Goal: Task Accomplishment & Management: Manage account settings

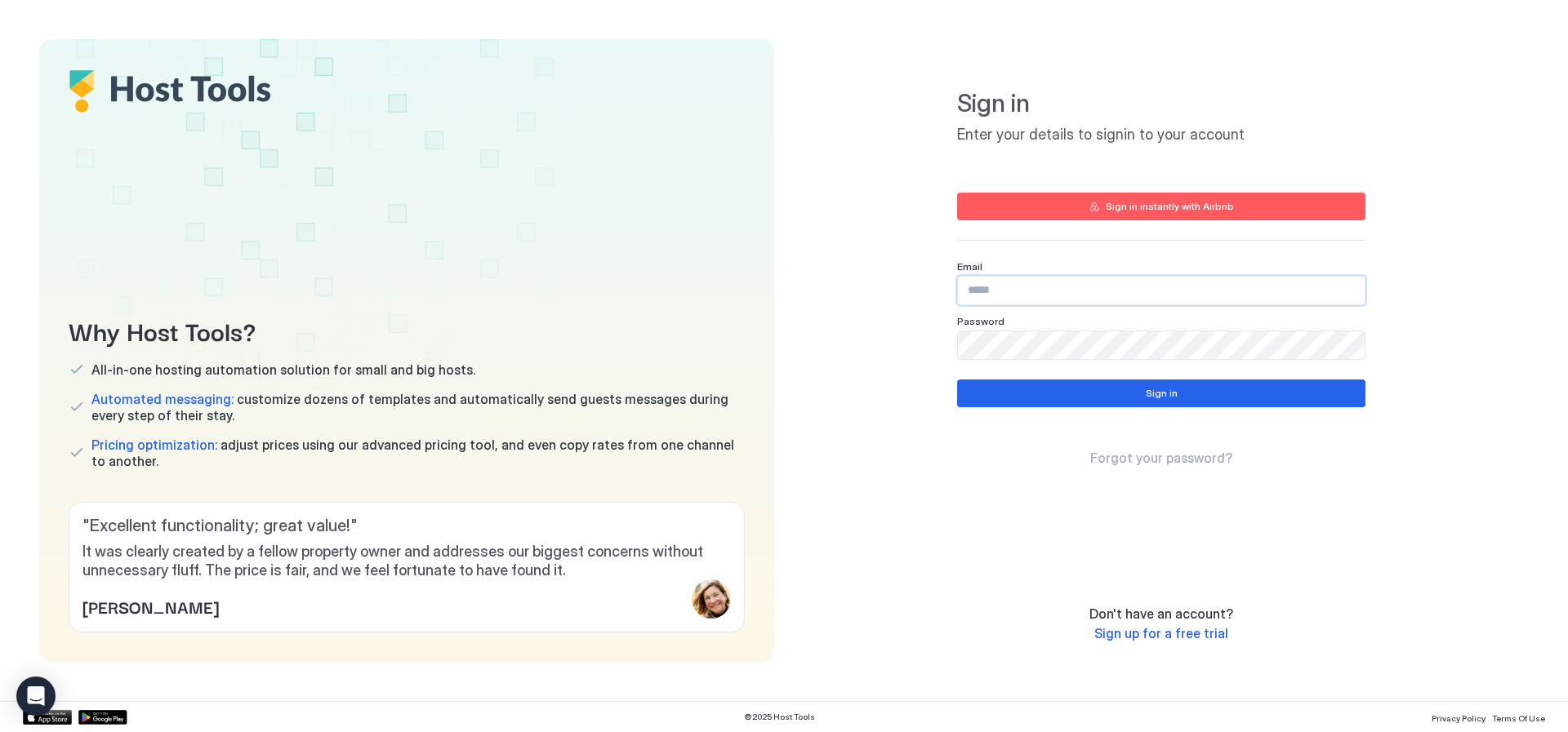
click at [1009, 292] on input "Input Field" at bounding box center [1160, 290] width 407 height 28
type input "**********"
click at [913, 349] on div "**********" at bounding box center [1161, 350] width 735 height 623
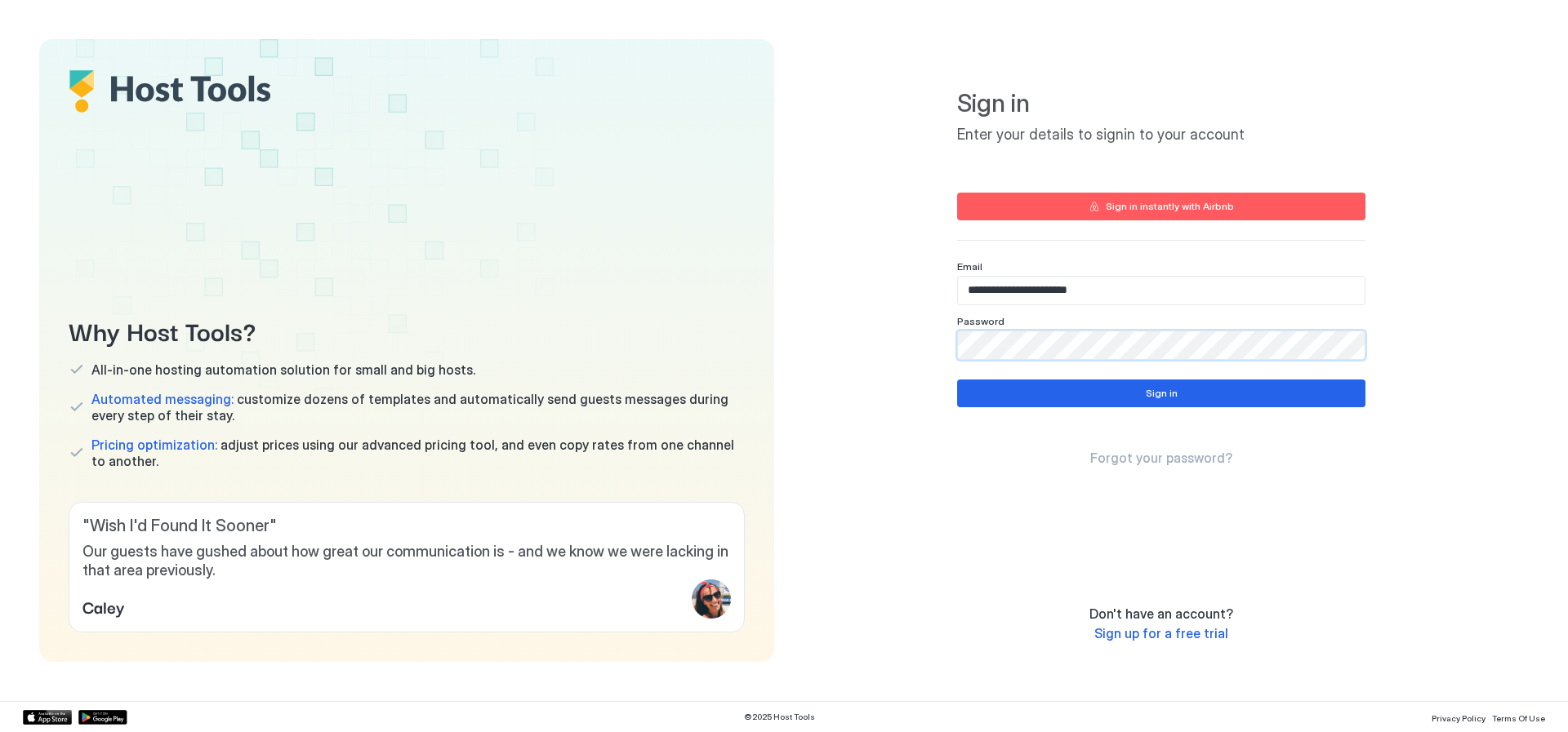
click at [1417, 475] on div "**********" at bounding box center [1161, 350] width 735 height 623
click at [1254, 390] on button "Sign in" at bounding box center [1160, 393] width 408 height 28
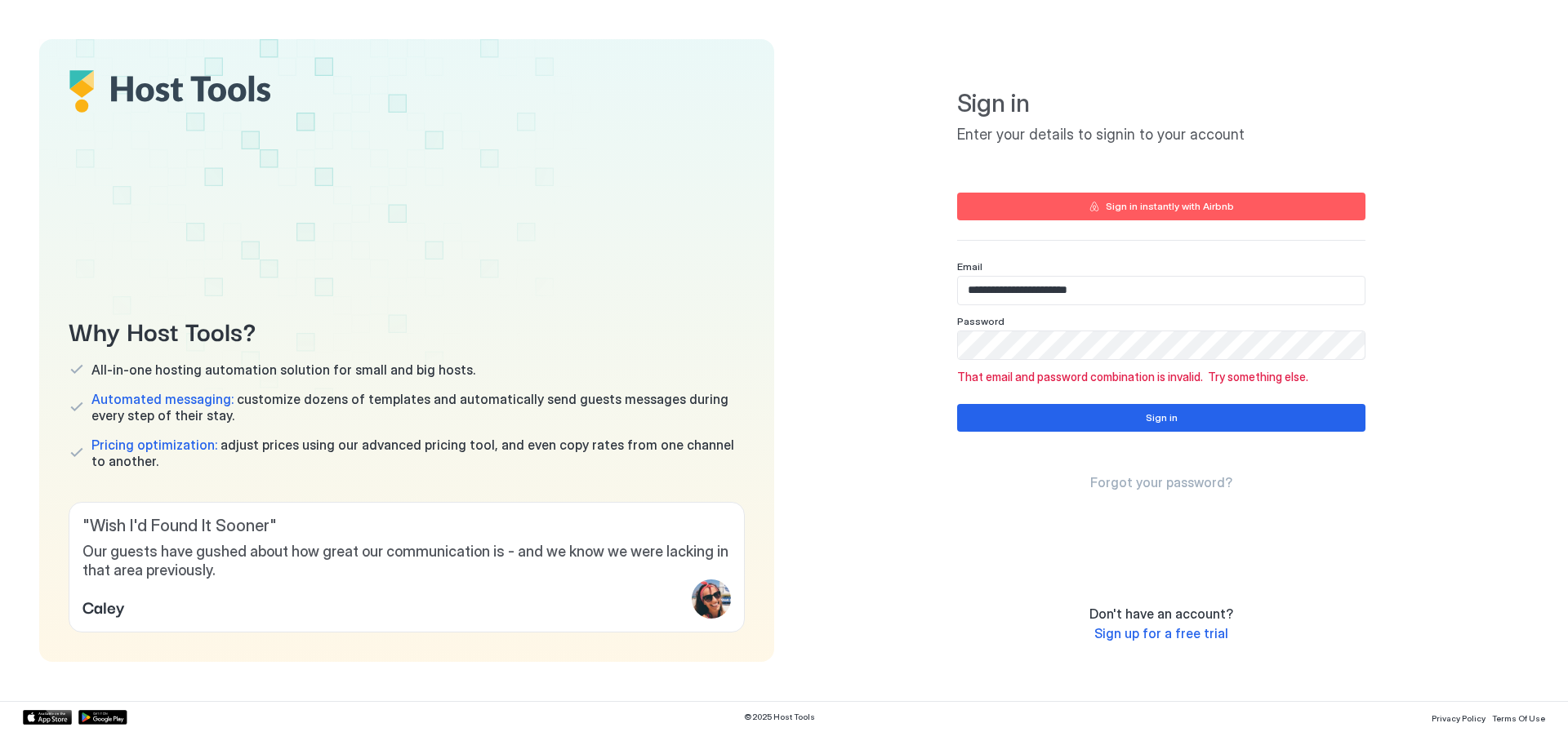
click at [1170, 482] on span "Forgot your password?" at bounding box center [1160, 482] width 142 height 16
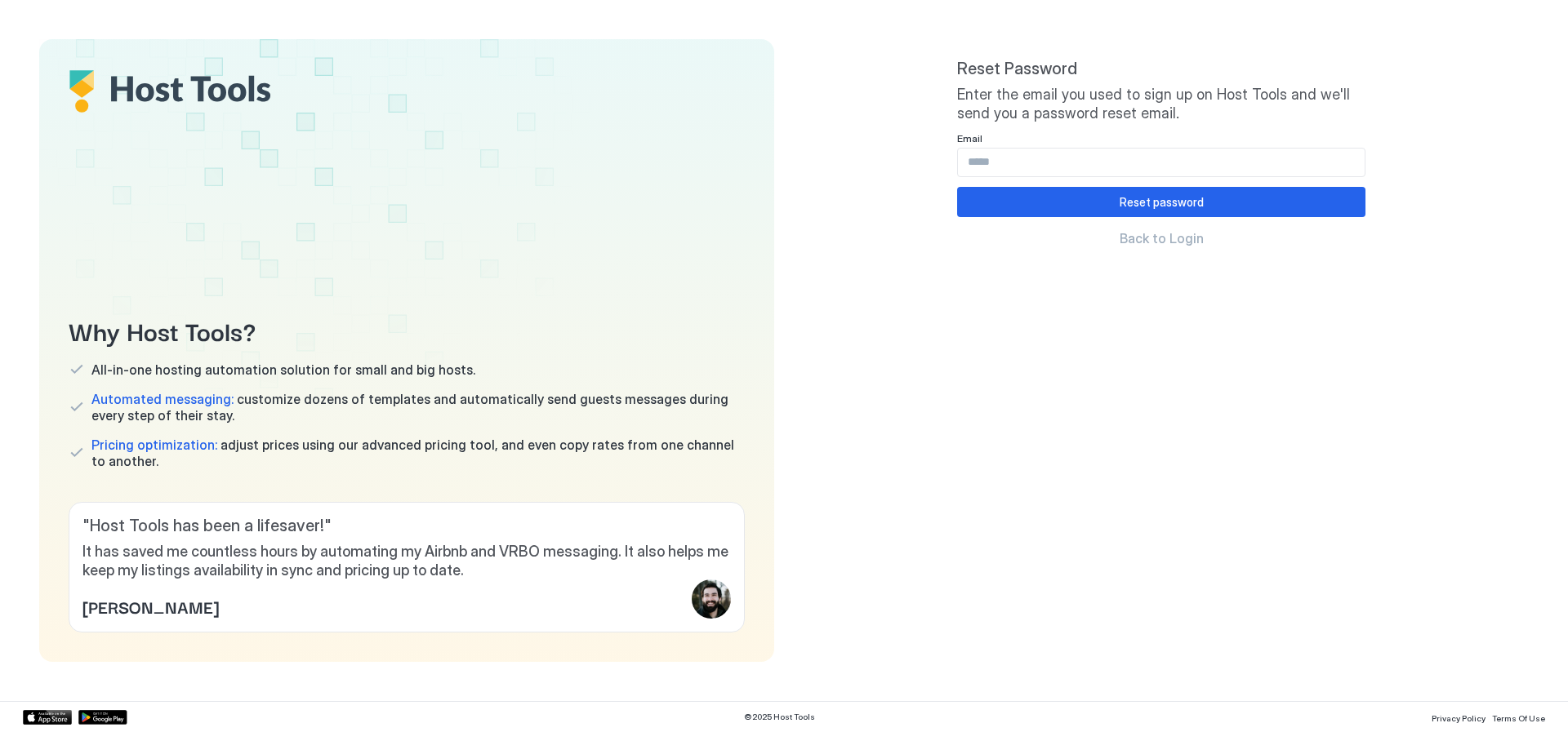
click at [1043, 156] on input "Input Field" at bounding box center [1160, 162] width 407 height 28
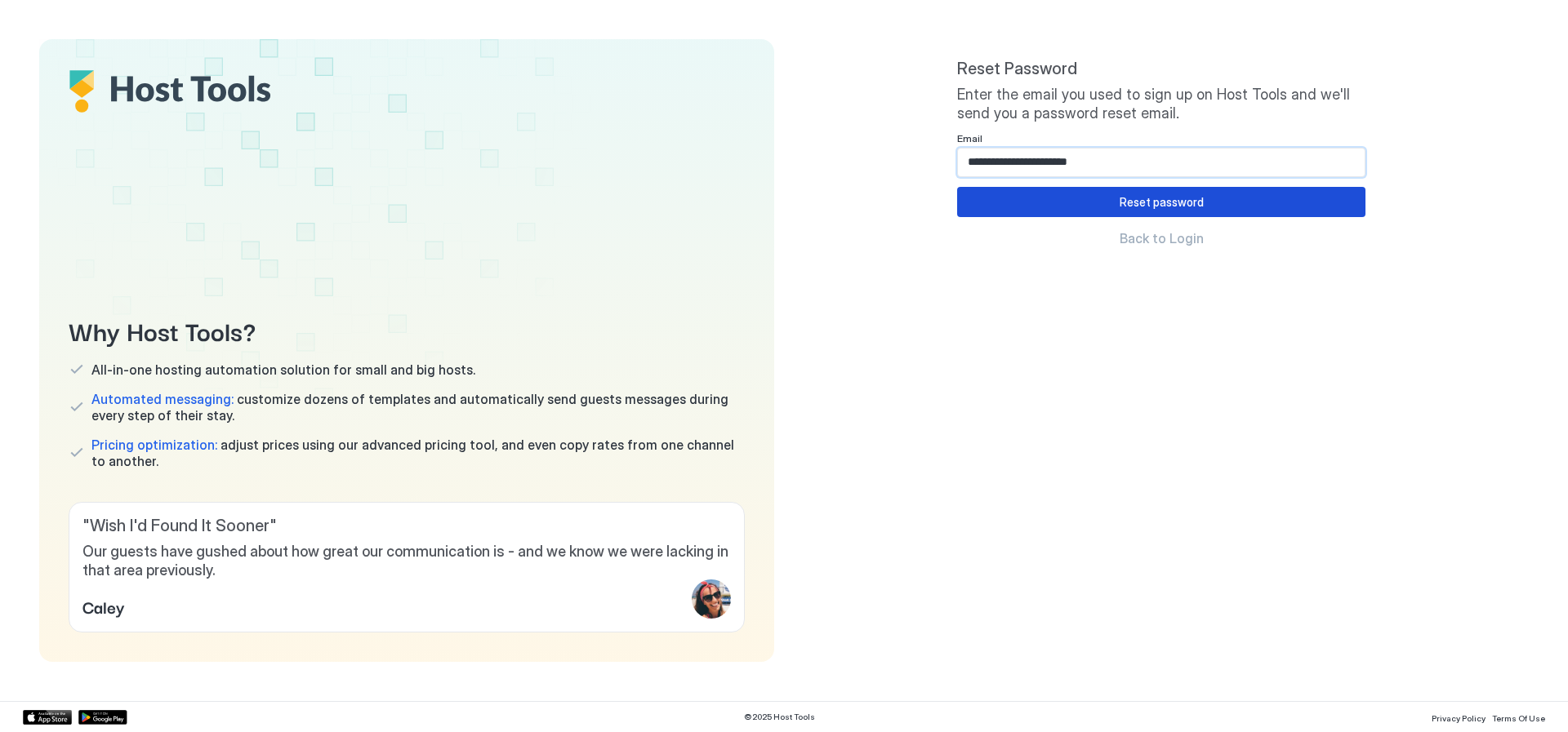
type input "**********"
click at [1126, 203] on div "Reset password" at bounding box center [1161, 202] width 84 height 17
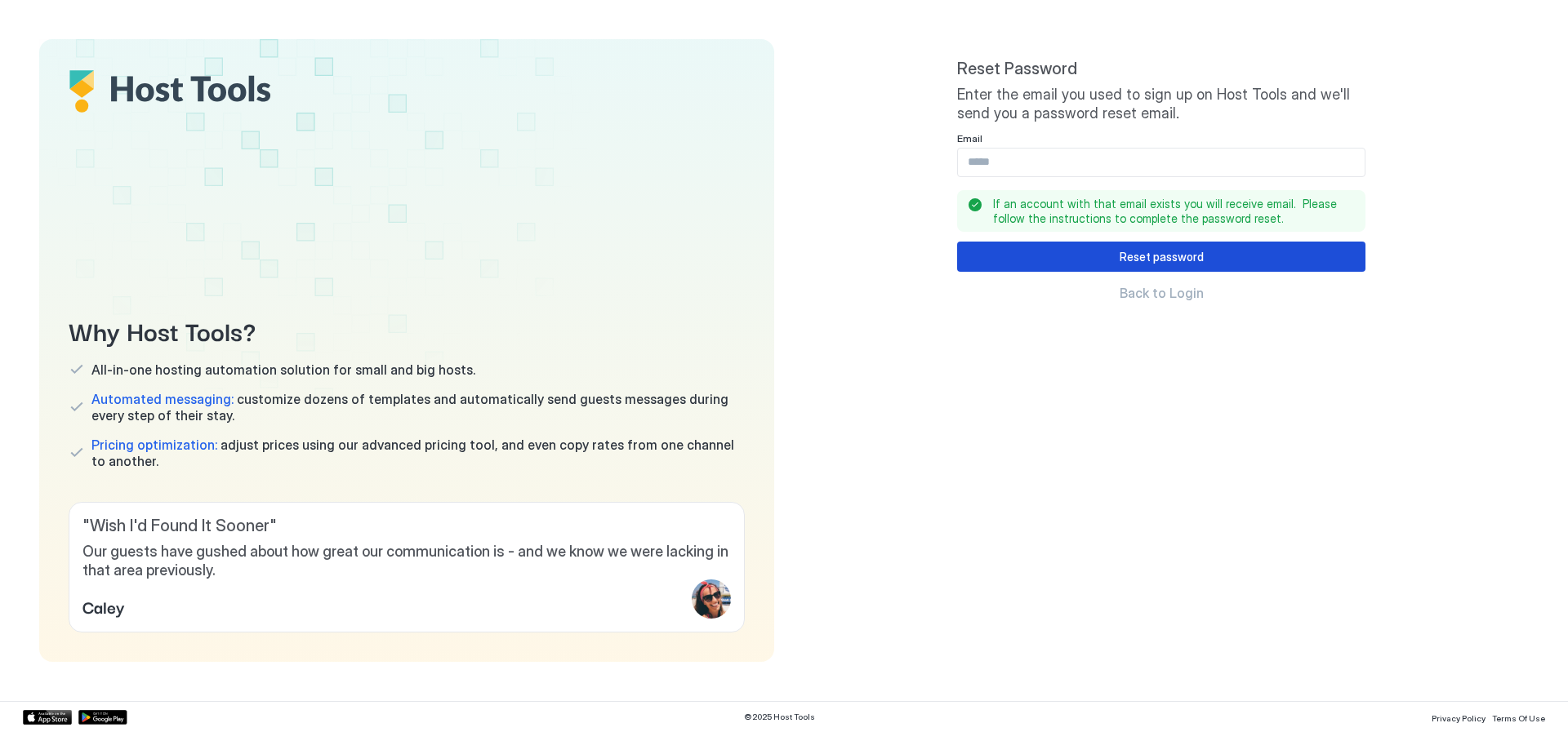
click at [1161, 255] on div "Reset password" at bounding box center [1161, 257] width 84 height 17
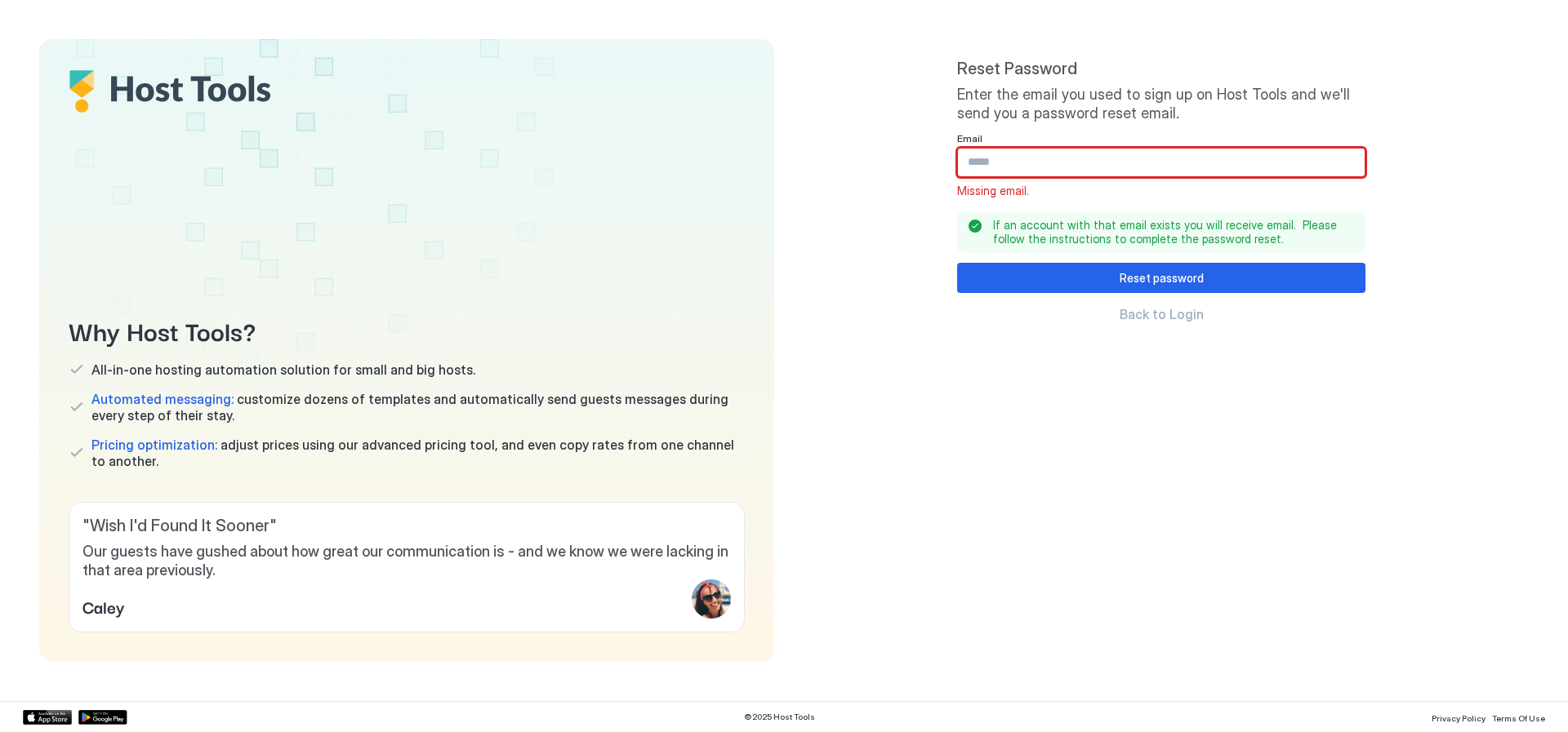
click at [1013, 153] on input "Input Field" at bounding box center [1160, 162] width 407 height 28
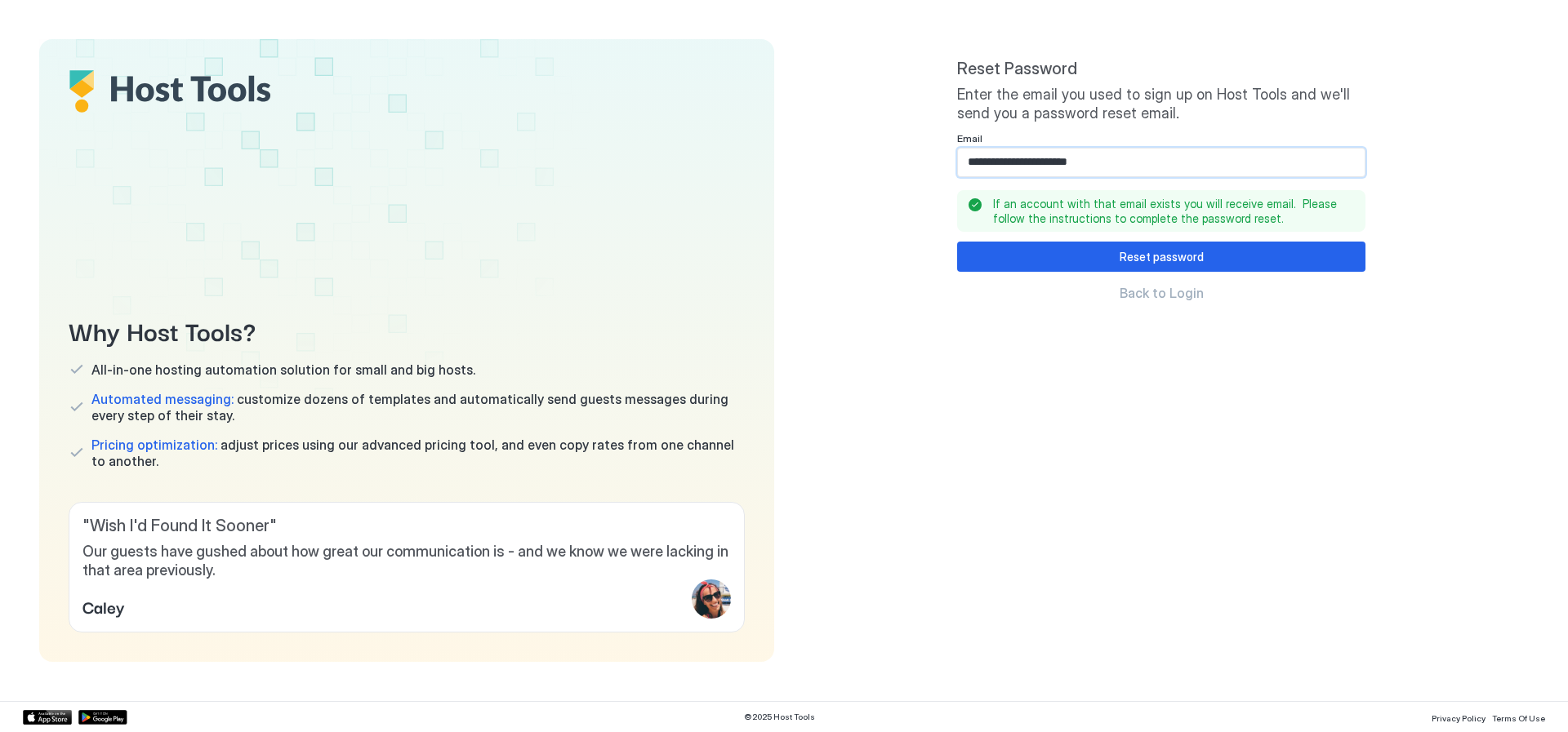
type input "**********"
drag, startPoint x: 1134, startPoint y: 148, endPoint x: 801, endPoint y: 150, distance: 333.0
click at [801, 150] on div "**********" at bounding box center [1161, 350] width 735 height 623
drag, startPoint x: 1144, startPoint y: 172, endPoint x: 967, endPoint y: 158, distance: 177.6
click at [967, 158] on input "**********" at bounding box center [1160, 162] width 407 height 28
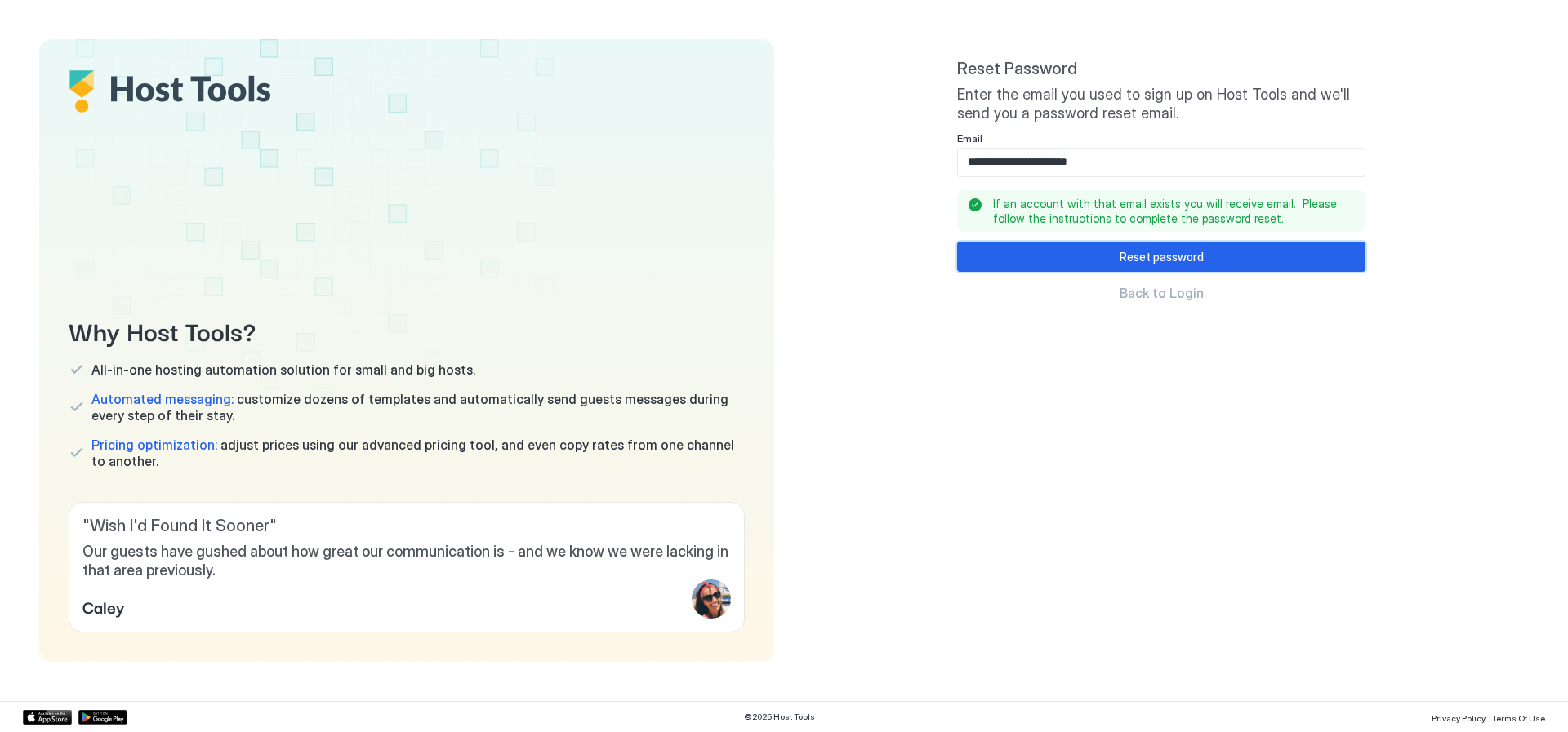
click at [1053, 248] on button "Reset password" at bounding box center [1160, 257] width 408 height 30
click at [1159, 295] on span "Back to Login" at bounding box center [1161, 293] width 84 height 16
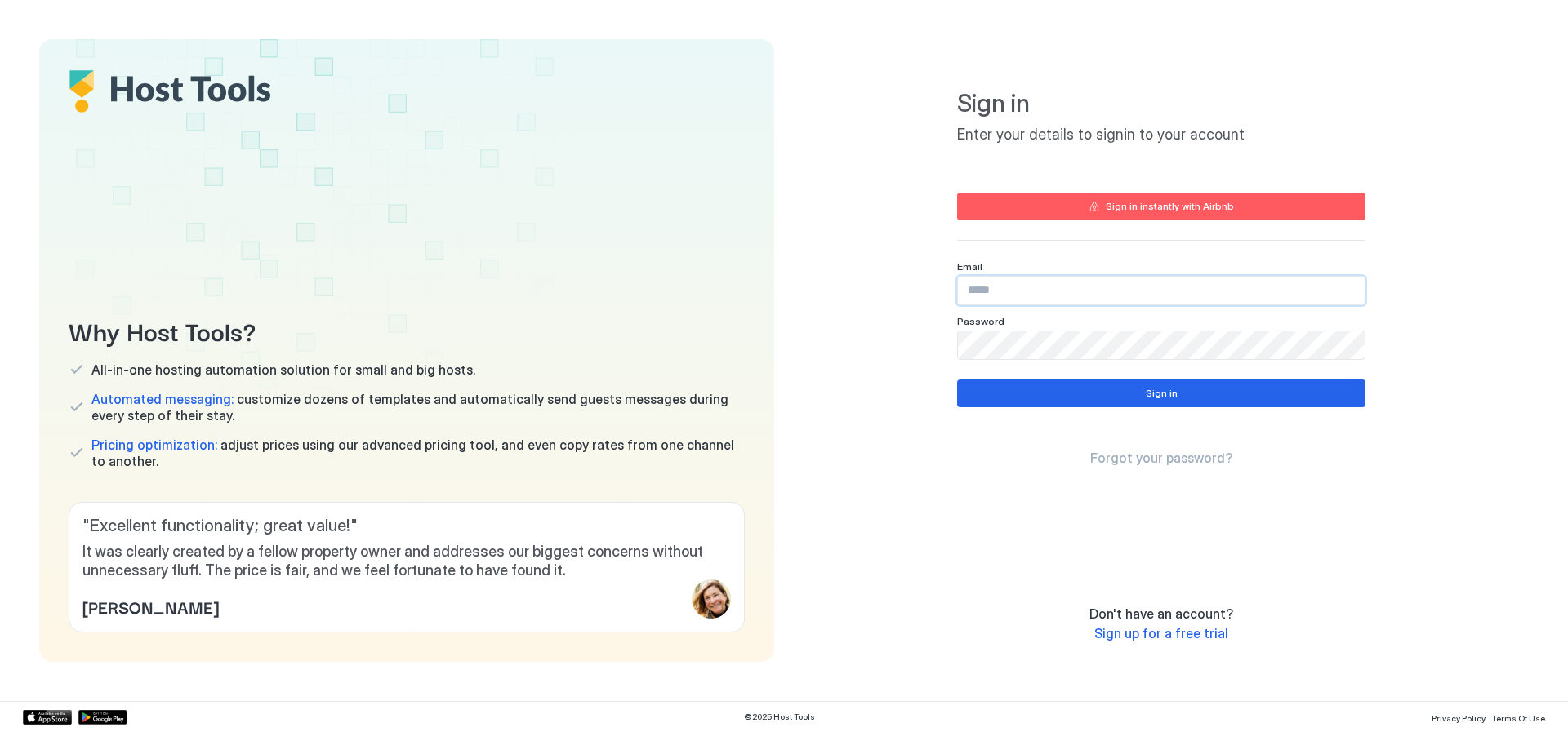
paste input "**********"
type input "**********"
click at [696, 344] on div "Why Host Tools? All-in-one hosting automation solution for small and big hosts.…" at bounding box center [784, 350] width 1489 height 623
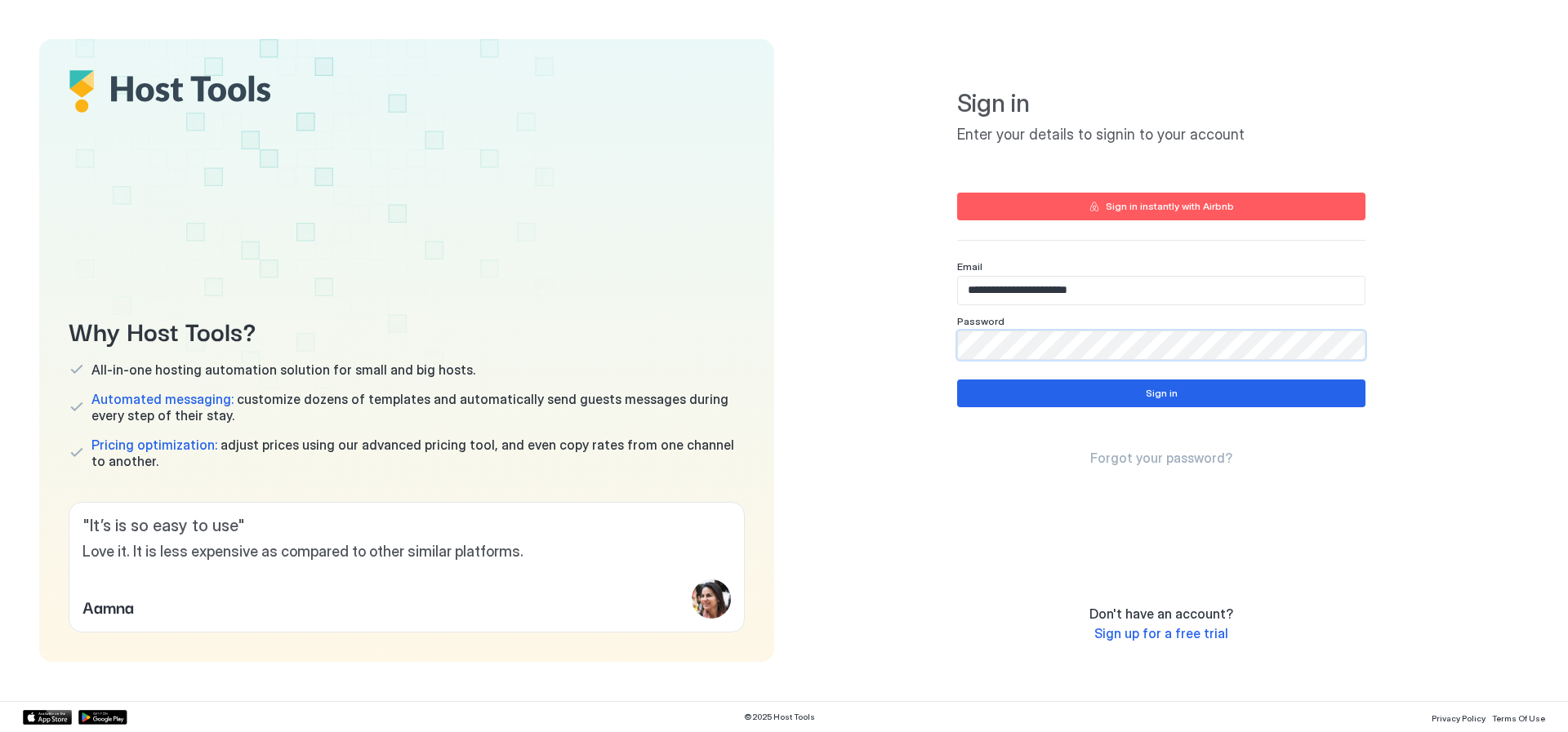
drag, startPoint x: 1371, startPoint y: 464, endPoint x: 1358, endPoint y: 458, distance: 14.3
click at [1371, 464] on div "**********" at bounding box center [1161, 350] width 735 height 623
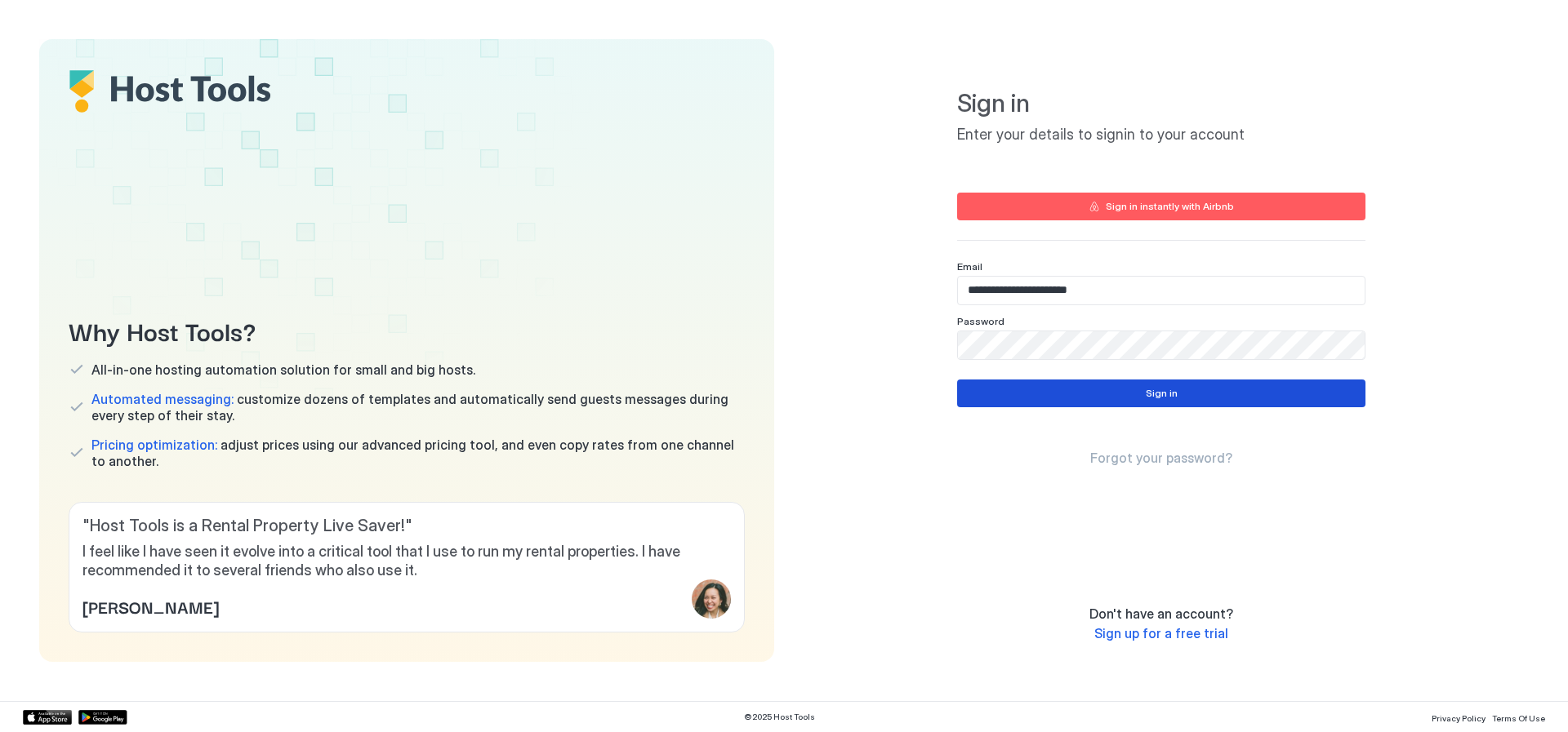
click at [1230, 395] on button "Sign in" at bounding box center [1160, 393] width 408 height 28
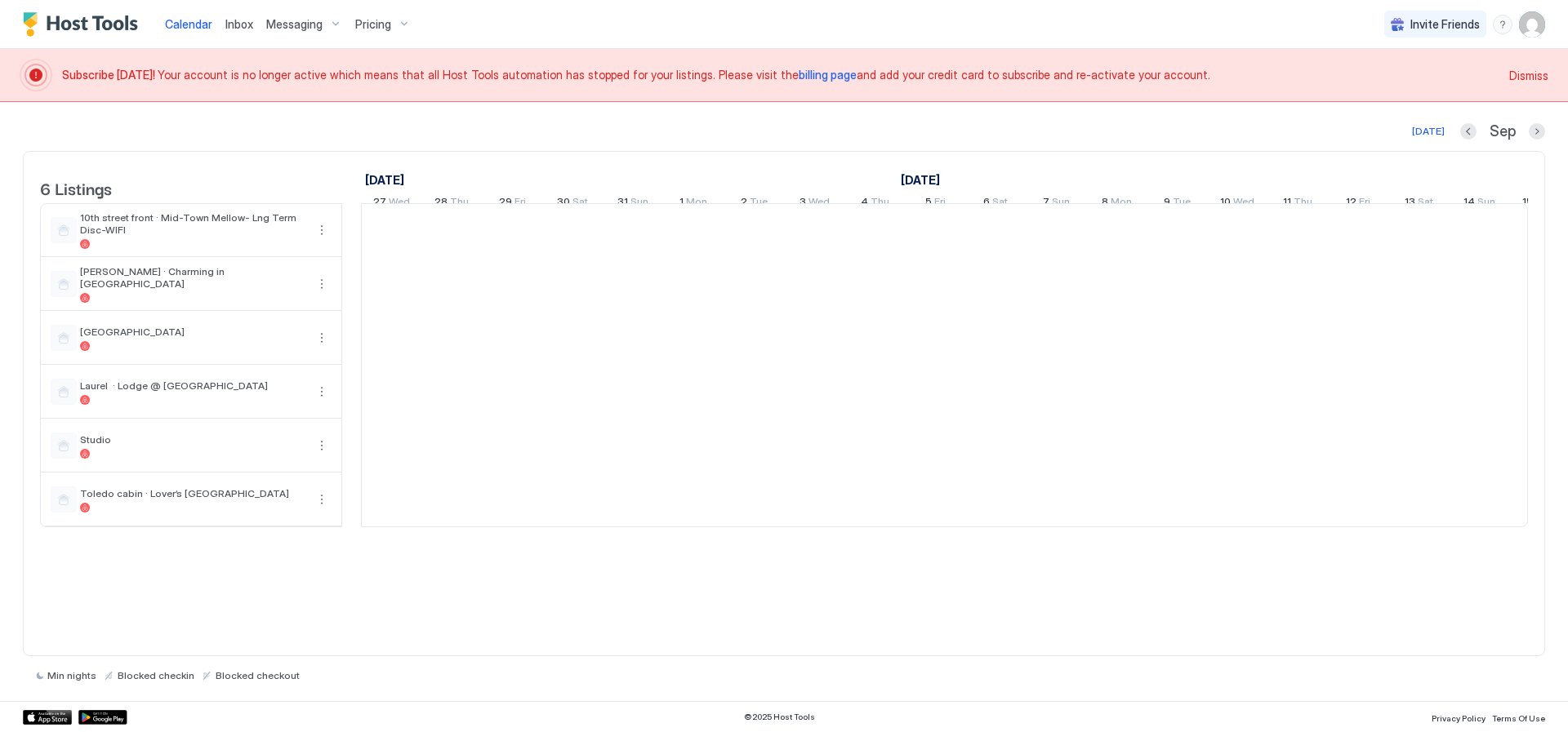
scroll to position [0, 907]
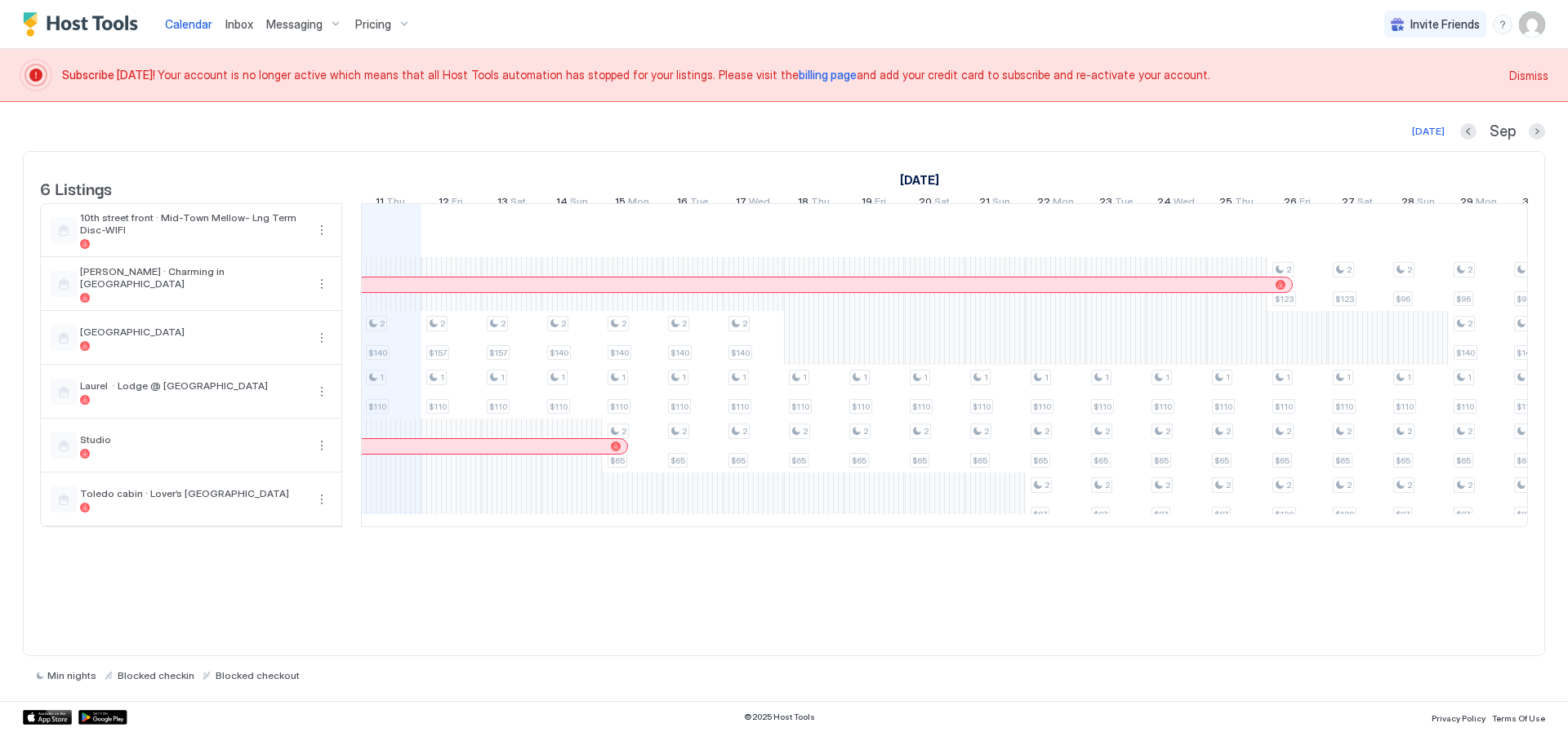
click at [1538, 23] on img "User profile" at bounding box center [1531, 24] width 26 height 26
click at [1383, 78] on div "Settings" at bounding box center [1440, 92] width 207 height 29
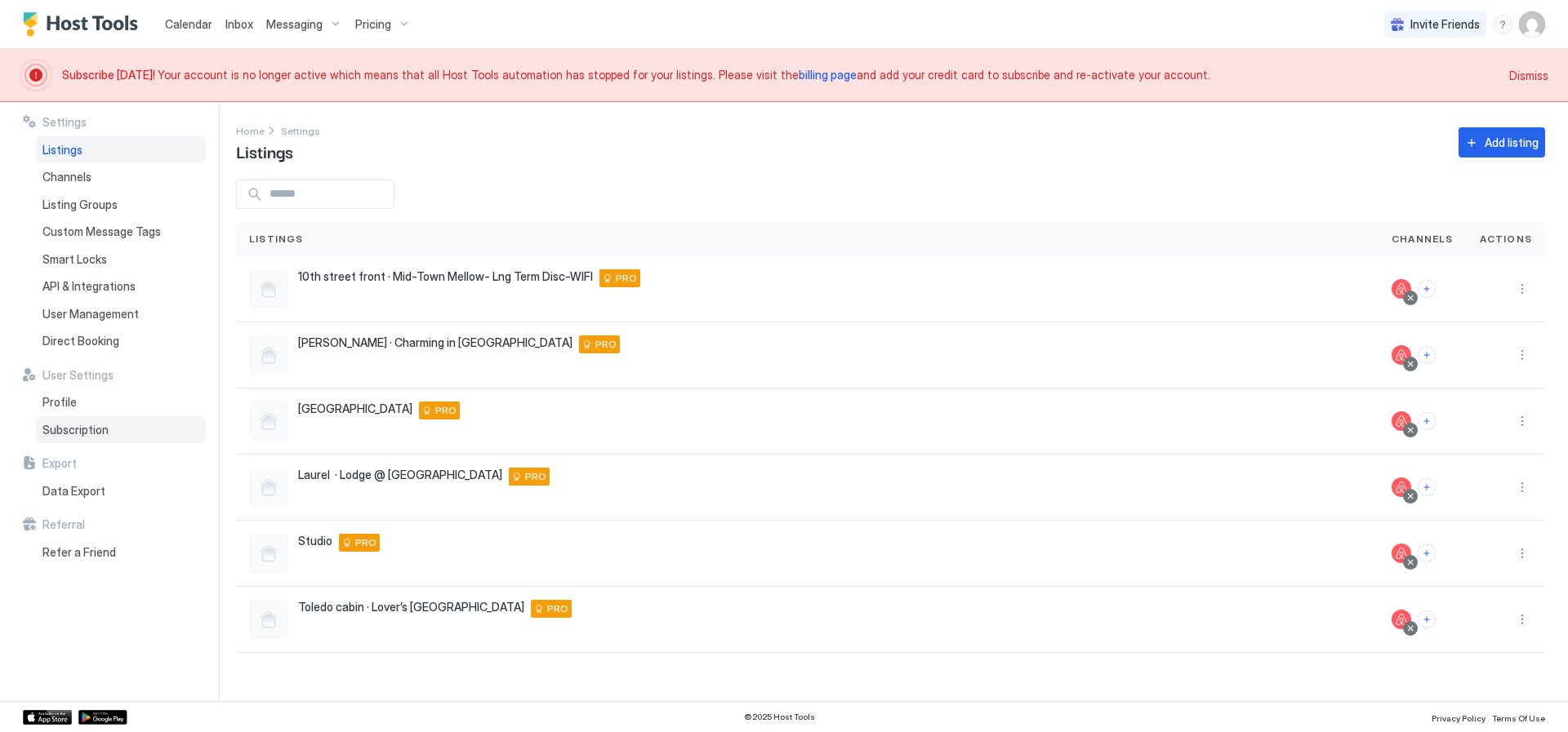
click at [78, 424] on span "Subscription" at bounding box center [75, 430] width 66 height 15
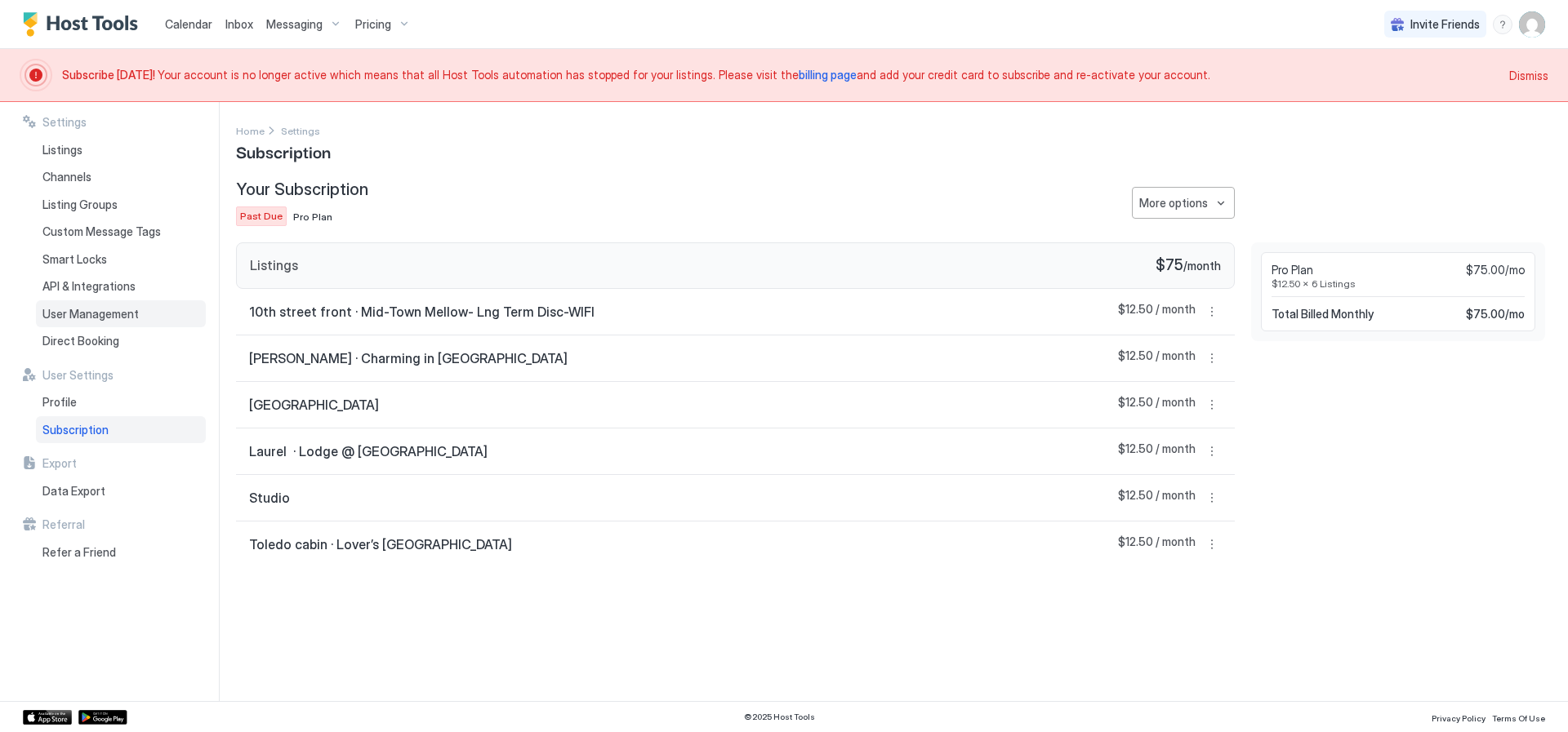
click at [78, 314] on span "User Management" at bounding box center [91, 314] width 96 height 15
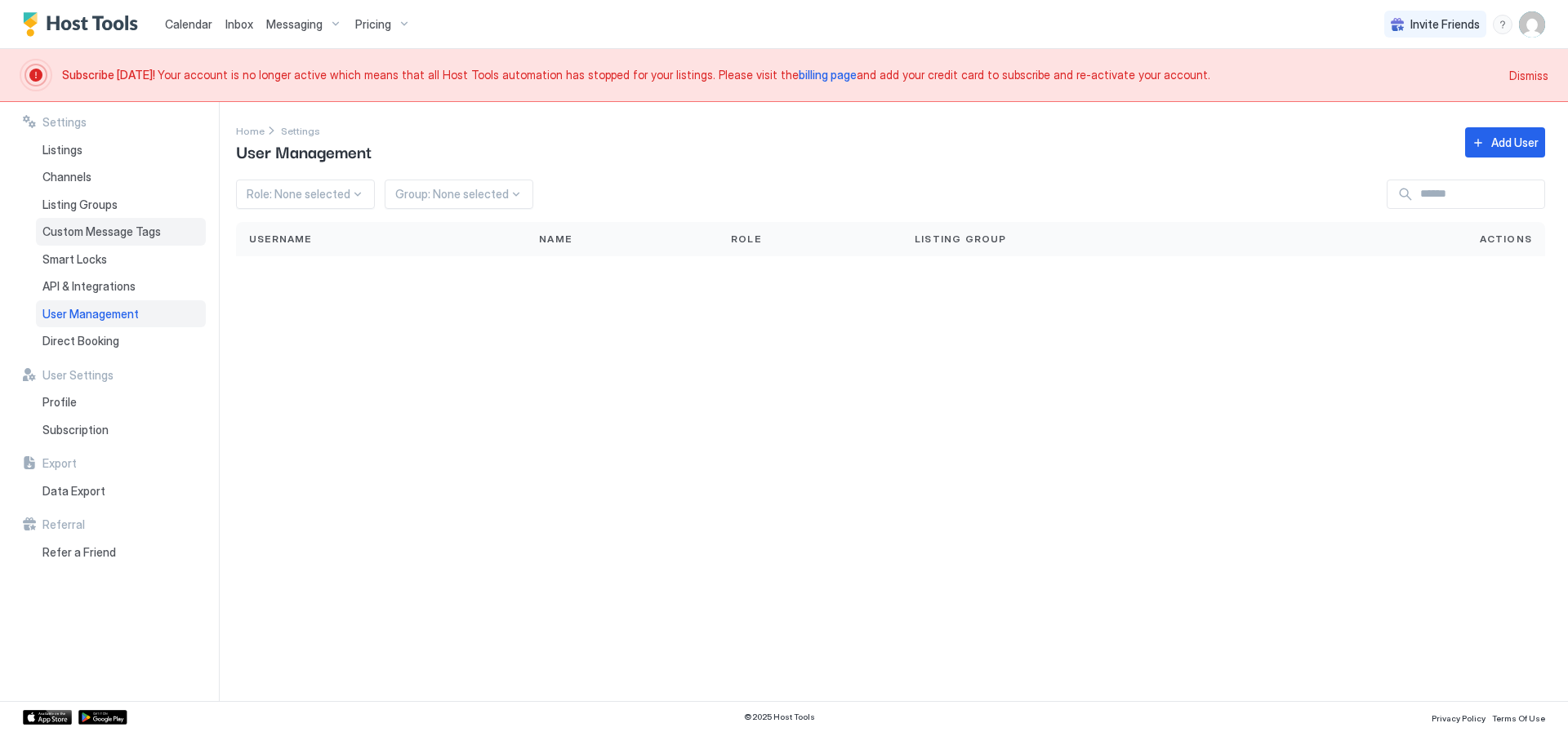
click at [92, 233] on span "Custom Message Tags" at bounding box center [101, 232] width 118 height 15
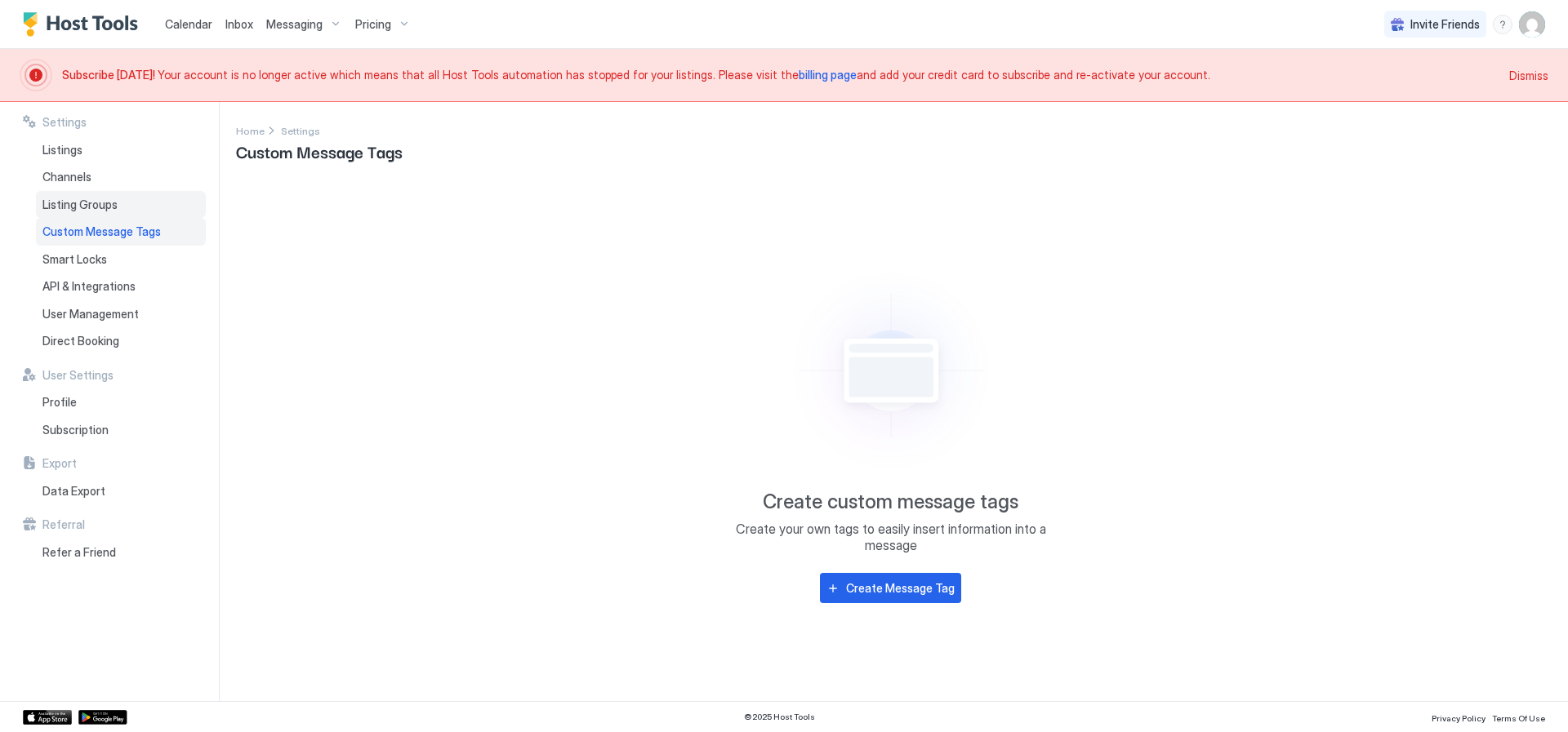
click at [84, 202] on span "Listing Groups" at bounding box center [80, 205] width 75 height 15
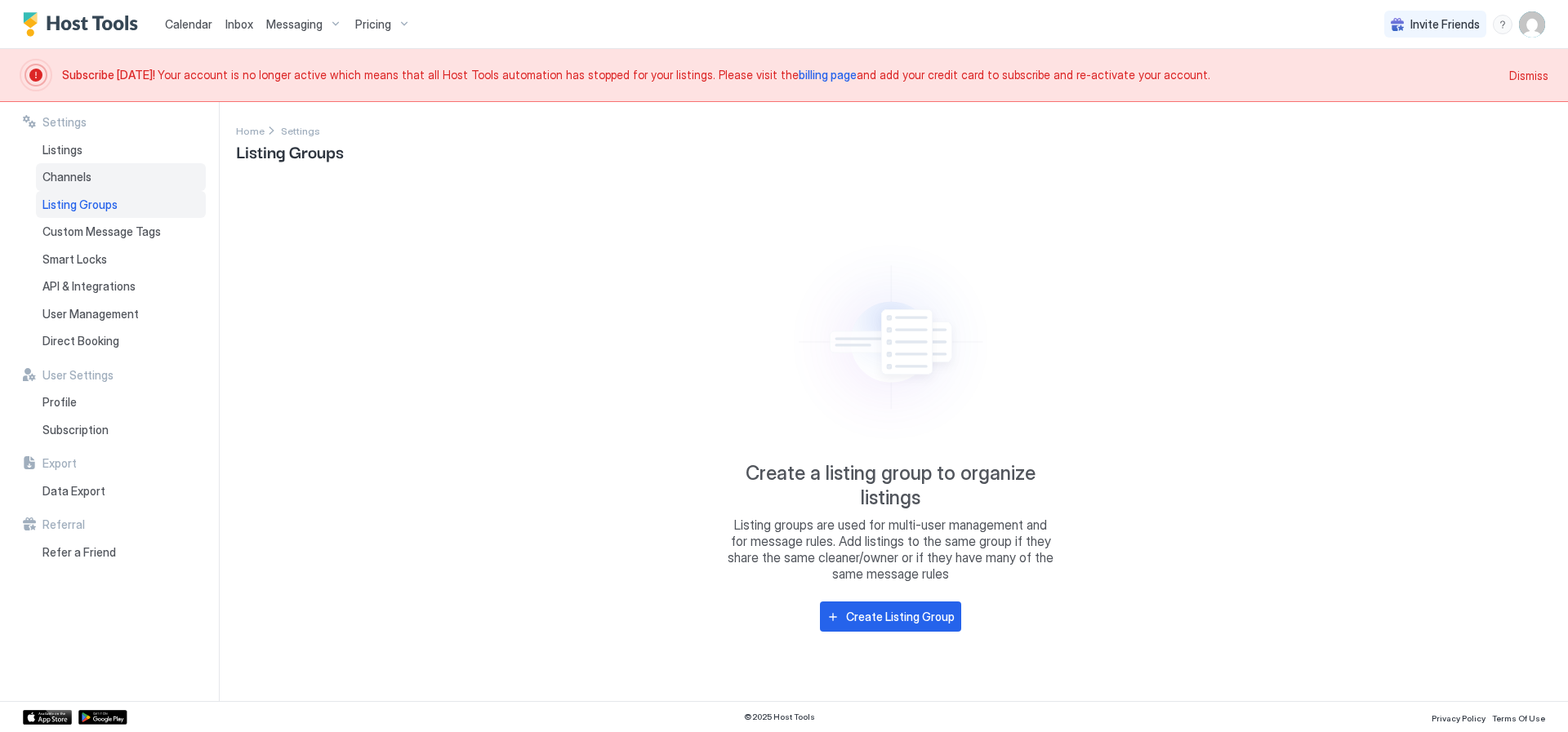
click at [70, 171] on span "Channels" at bounding box center [67, 178] width 49 height 15
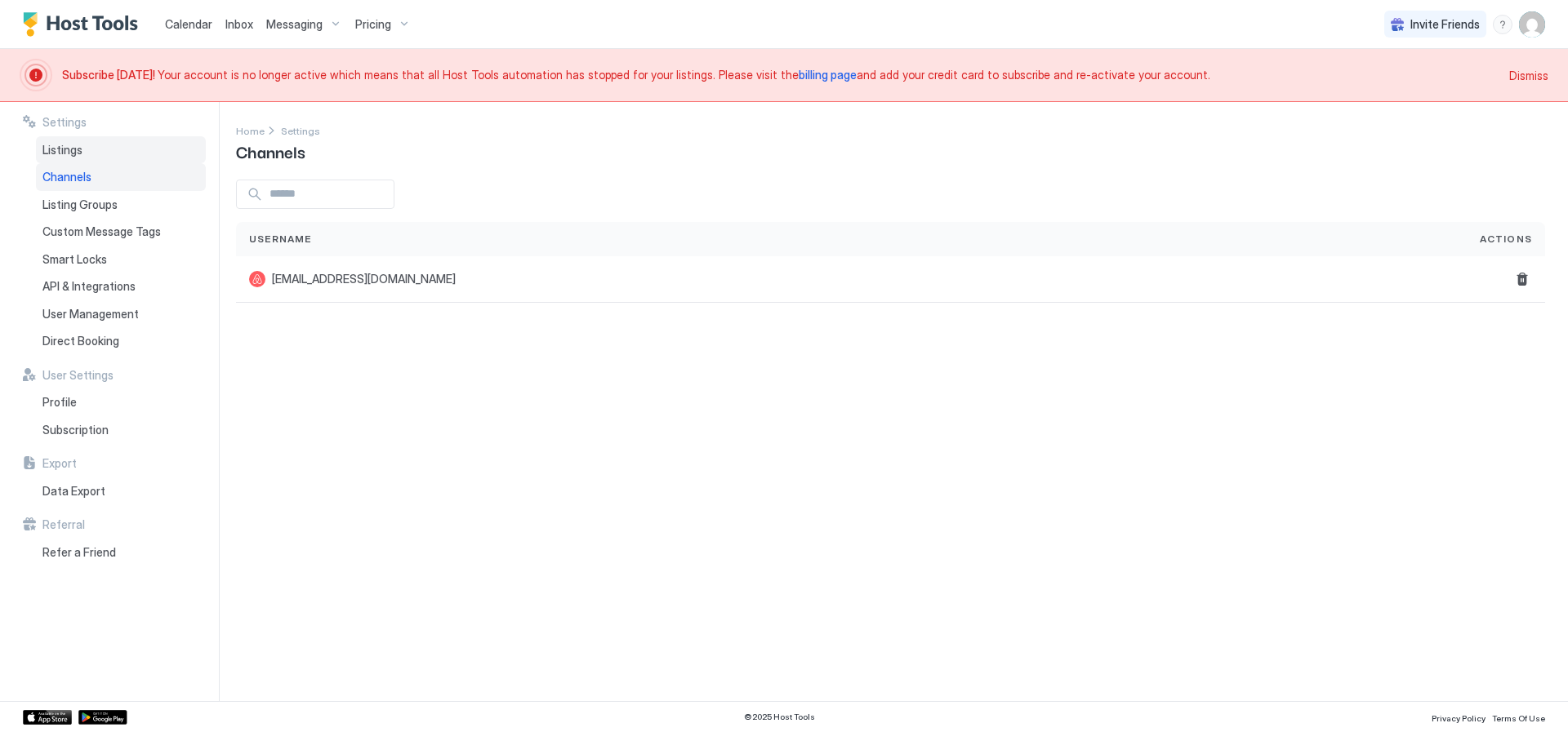
click at [65, 154] on span "Listings" at bounding box center [63, 150] width 40 height 15
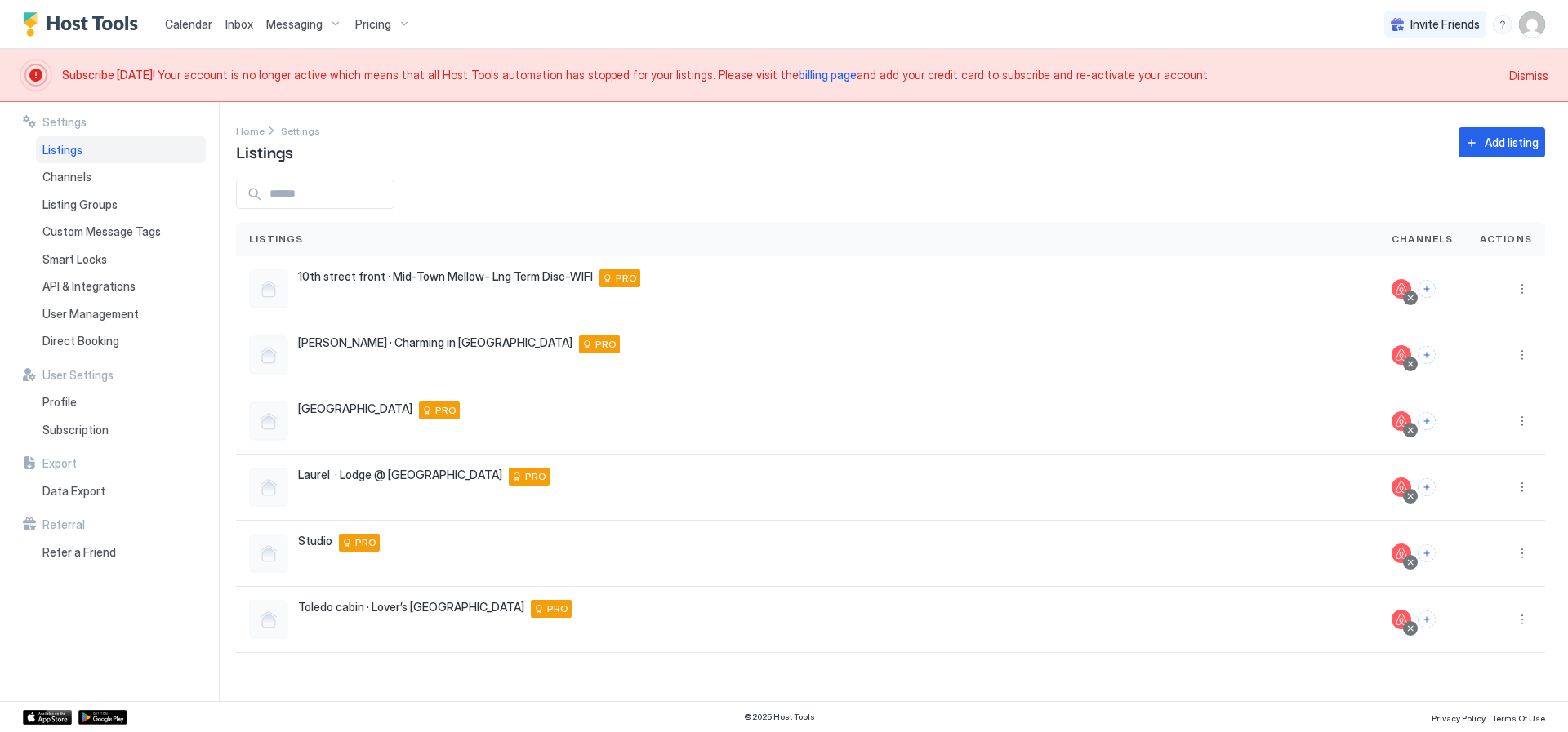
click at [798, 72] on span "billing page" at bounding box center [827, 75] width 58 height 14
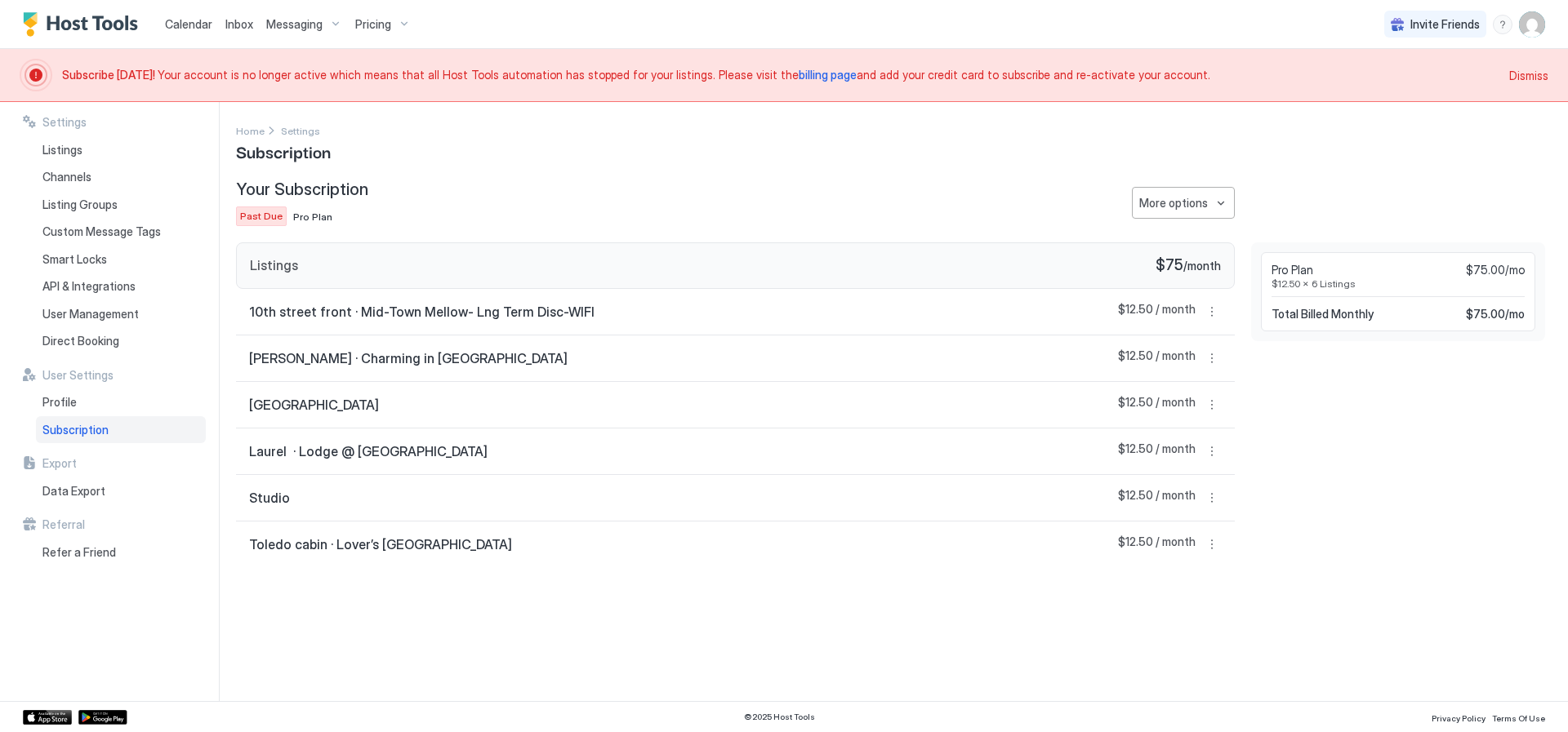
click at [798, 71] on span "billing page" at bounding box center [827, 75] width 58 height 14
click at [1152, 210] on div "More options" at bounding box center [1173, 203] width 69 height 17
click at [1185, 254] on span "Edit Credit Card" at bounding box center [1195, 258] width 75 height 13
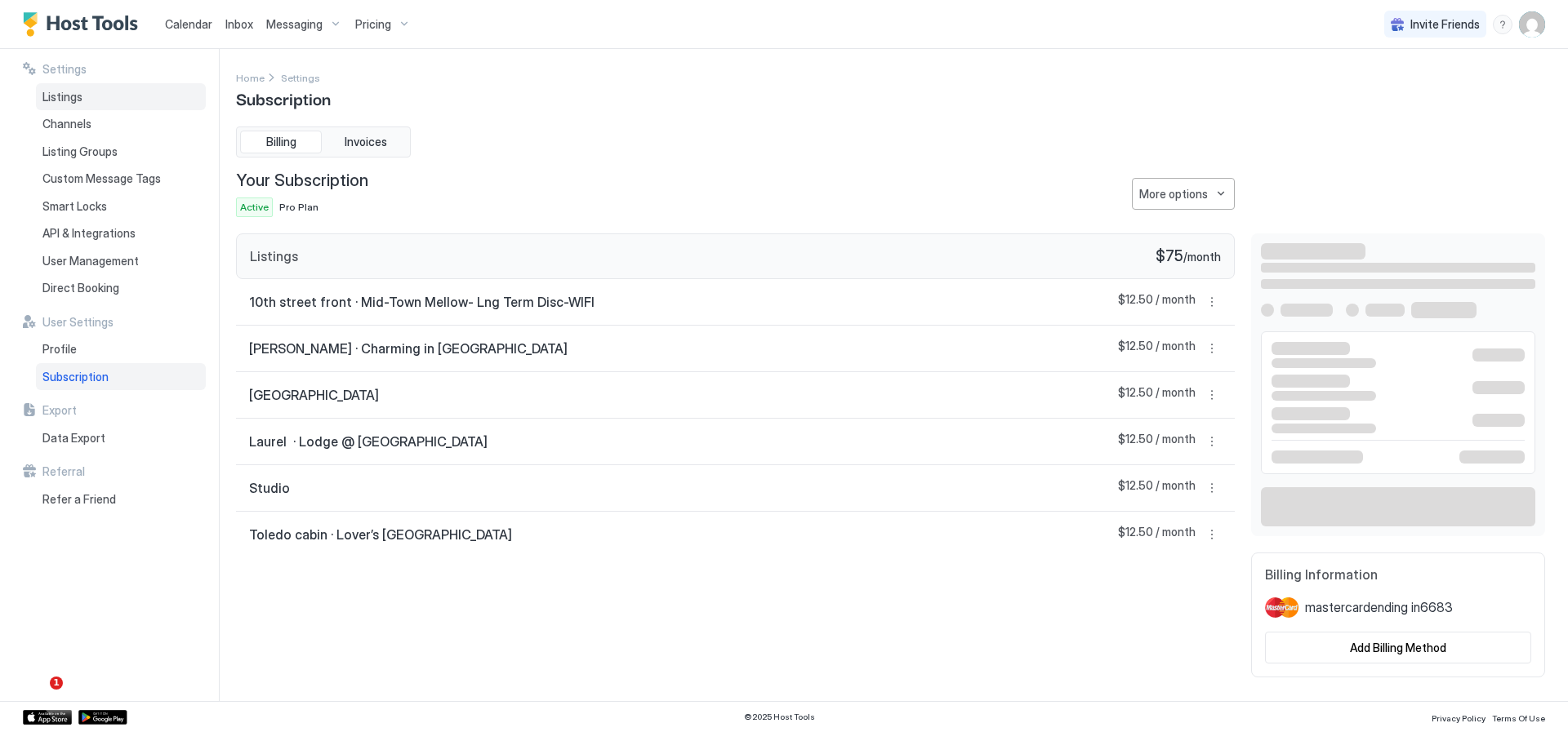
click at [57, 91] on span "Listings" at bounding box center [63, 97] width 40 height 15
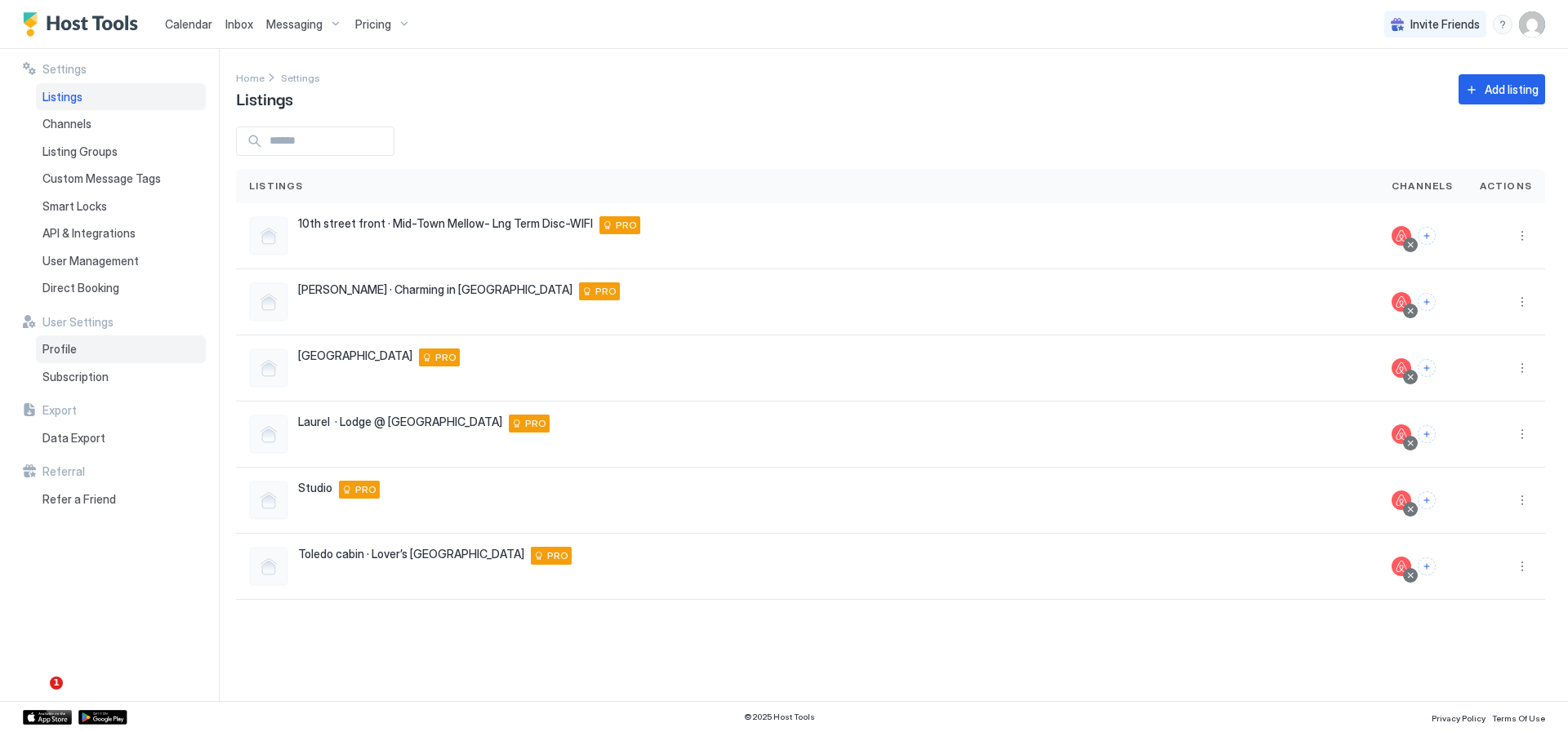
click at [56, 345] on span "Profile" at bounding box center [60, 350] width 34 height 15
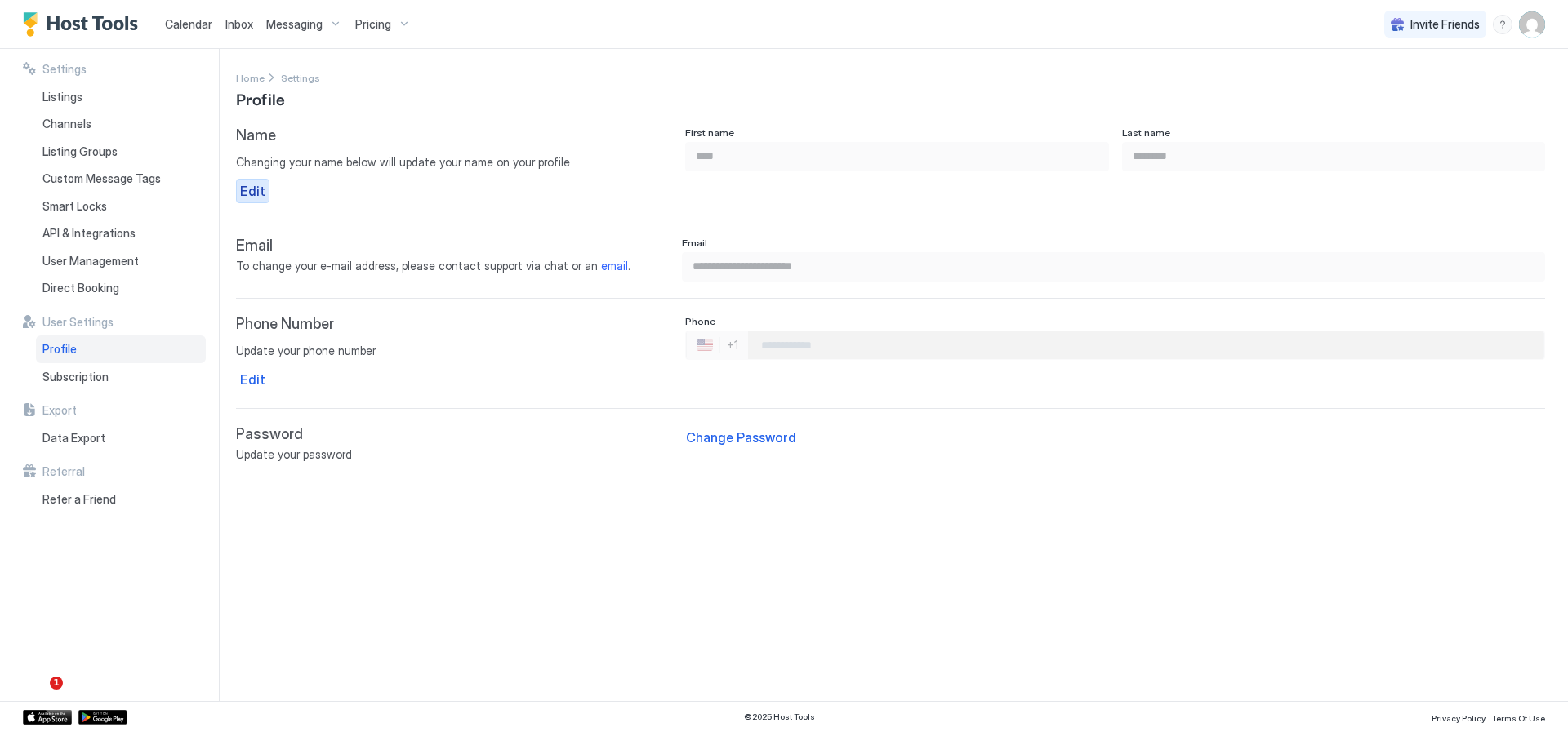
click at [258, 184] on div "Edit" at bounding box center [252, 190] width 25 height 19
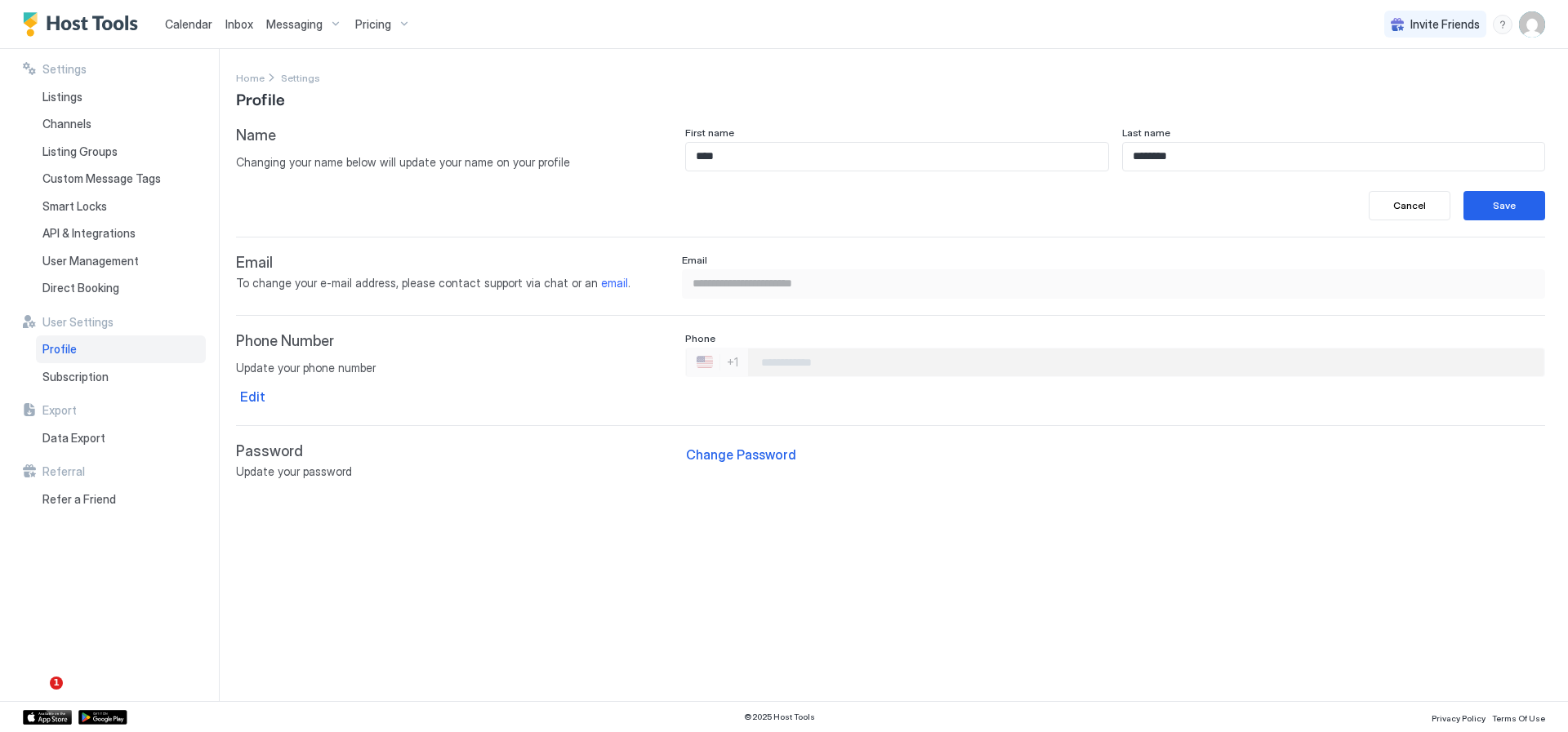
click at [781, 163] on input "****" at bounding box center [896, 156] width 421 height 28
type input "**********"
click at [255, 404] on div "Edit" at bounding box center [252, 397] width 25 height 19
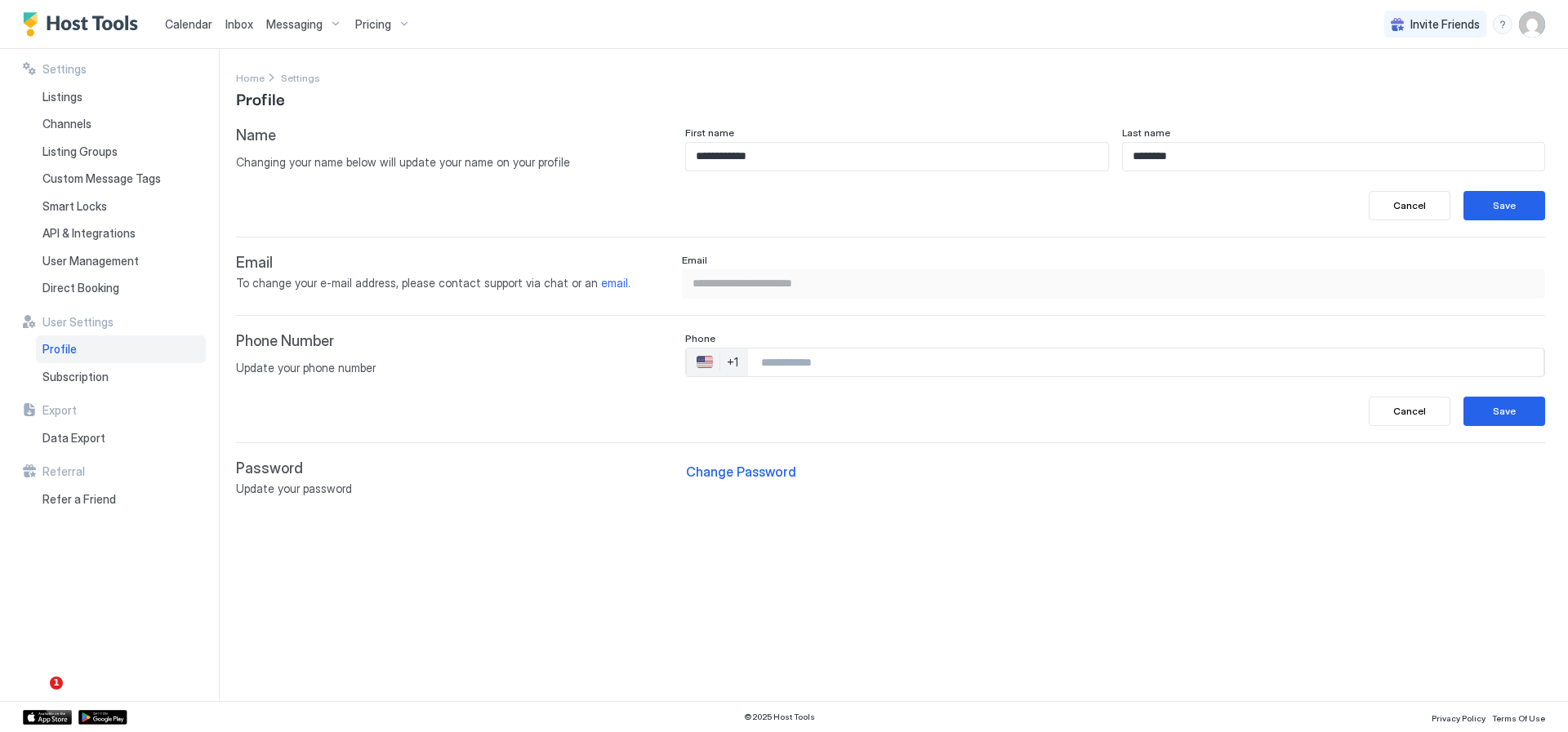
click at [867, 372] on input "Phone Number input" at bounding box center [1145, 362] width 795 height 29
type input "**********"
click at [1503, 409] on div "Save" at bounding box center [1503, 412] width 23 height 15
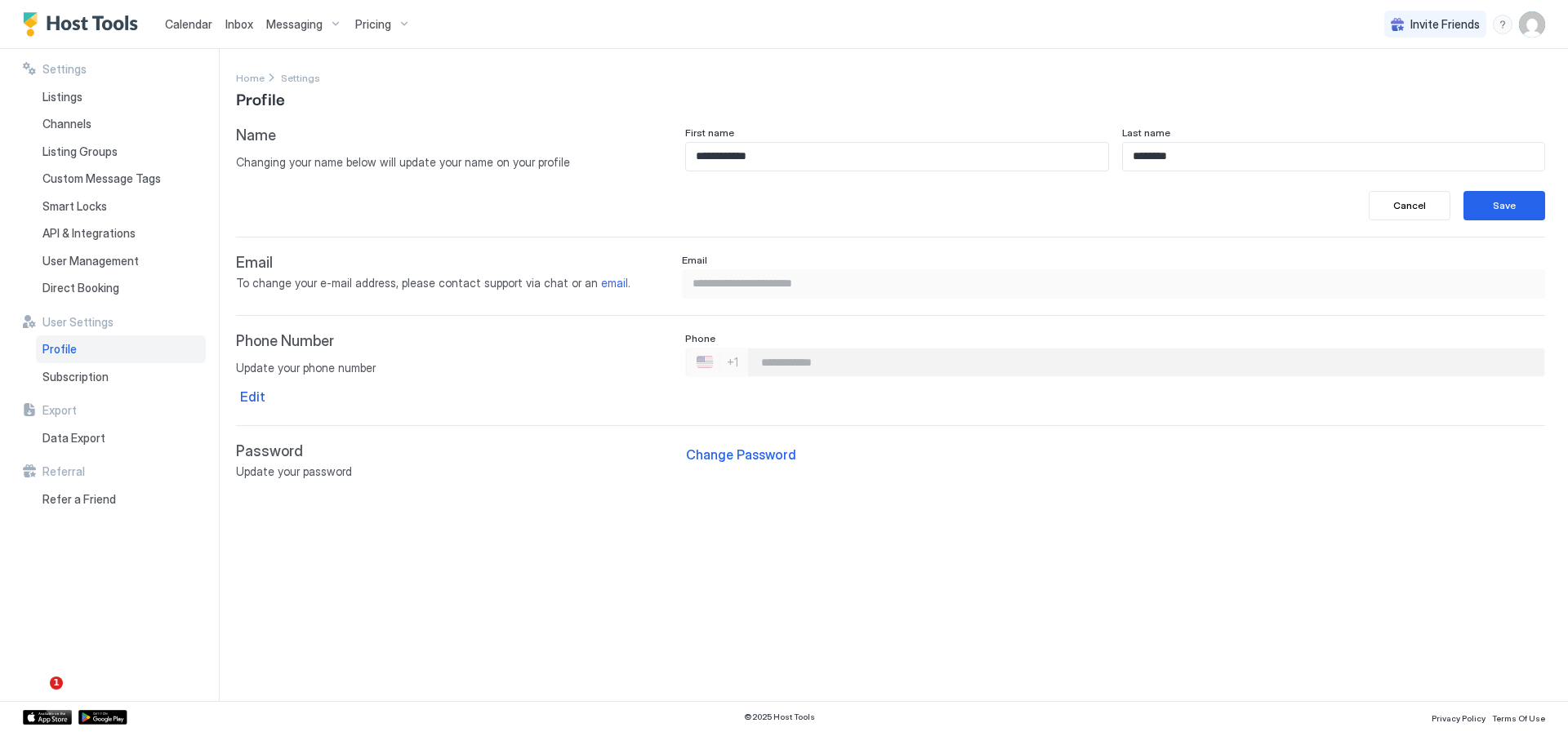
click at [197, 18] on span "Calendar" at bounding box center [189, 23] width 47 height 14
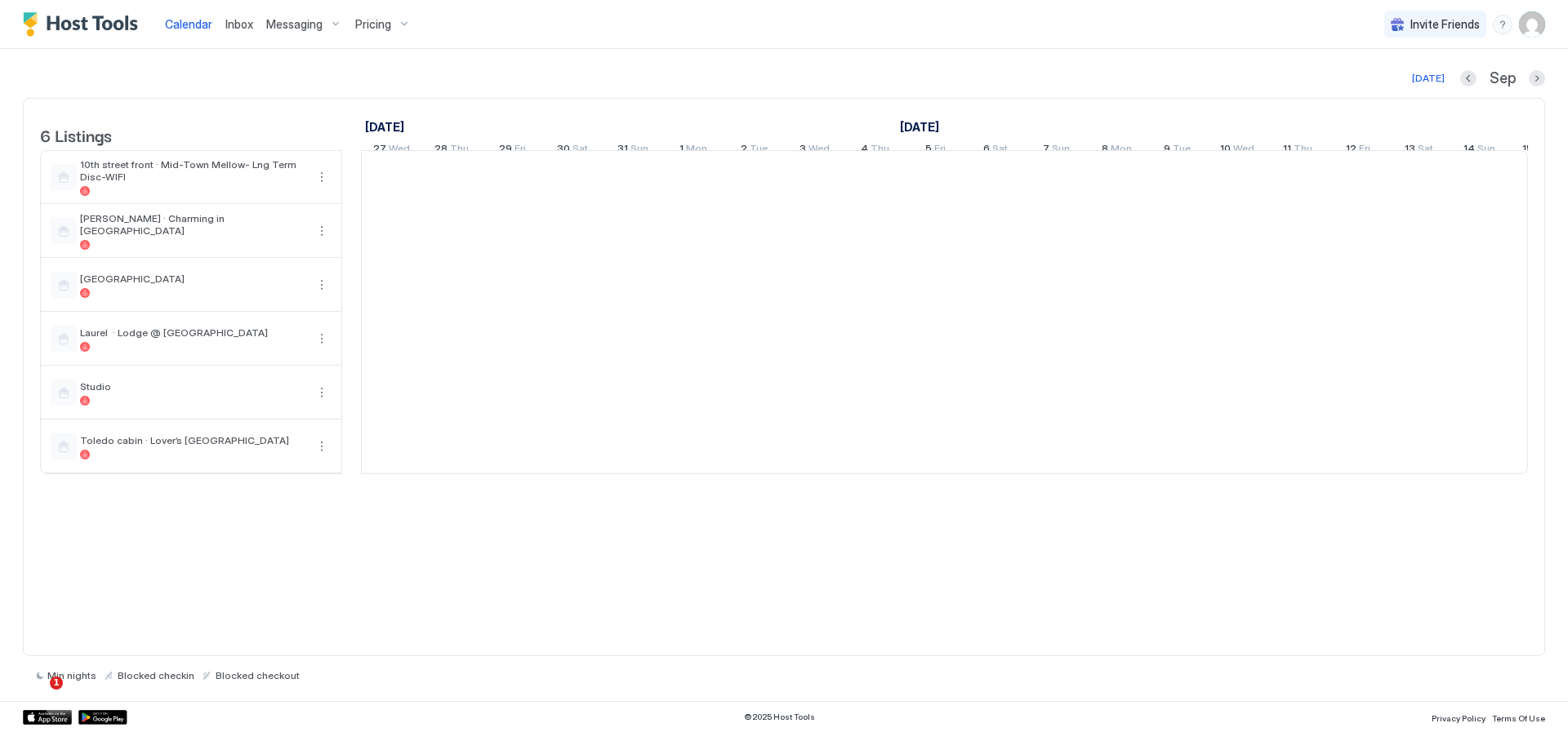
scroll to position [0, 907]
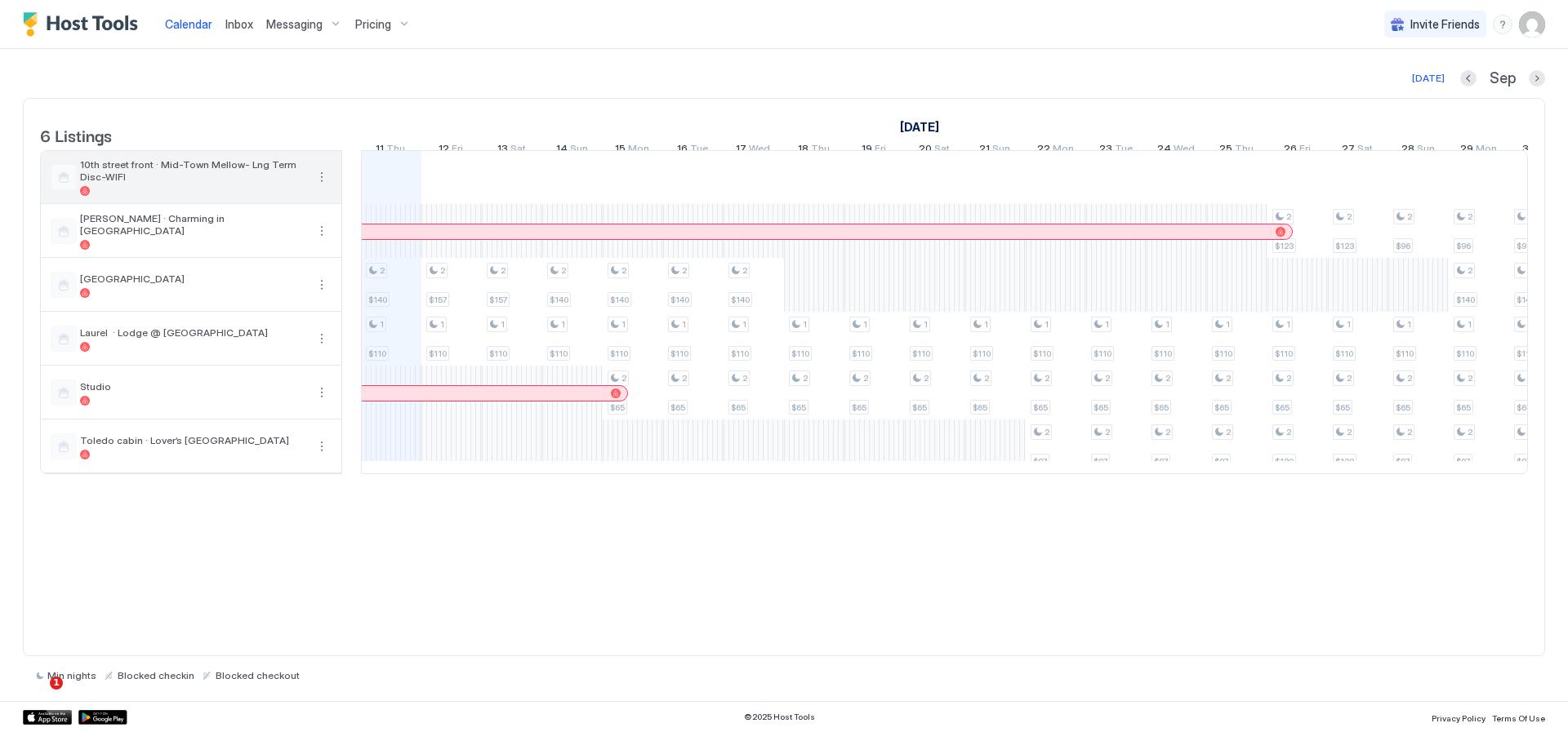
click at [187, 176] on span "10th street front · Mid-Town Mellow- Lng Term Disc-WIFI" at bounding box center [192, 170] width 226 height 24
click at [319, 187] on button "More options" at bounding box center [321, 177] width 19 height 19
click at [188, 182] on div at bounding box center [784, 366] width 1568 height 732
click at [192, 25] on span "Calendar" at bounding box center [189, 23] width 47 height 14
click at [1234, 187] on div "2 $140 1 $110 2 $157 1 $110 2 $157 1 $110 2 $140 1 $110 2 $140 1 $110 2 $65 2 $…" at bounding box center [1238, 312] width 3565 height 323
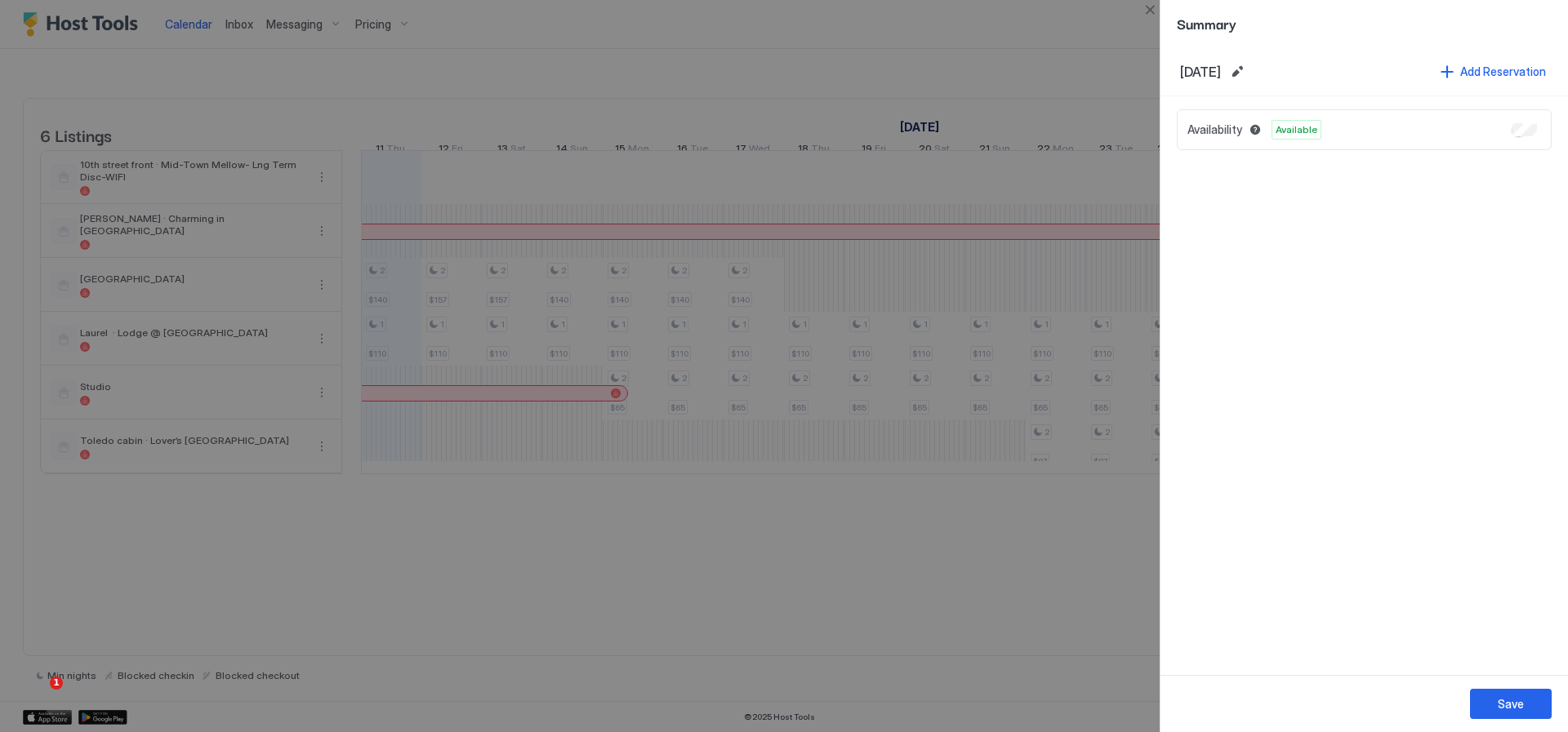
click at [1093, 43] on div at bounding box center [784, 366] width 1568 height 732
click at [1042, 46] on div at bounding box center [784, 366] width 1568 height 732
drag, startPoint x: 1364, startPoint y: 233, endPoint x: 1264, endPoint y: 215, distance: 101.6
click at [1163, 278] on div "Sep, 25th 2025 Add Reservation Availability Available" at bounding box center [1364, 361] width 408 height 628
click at [1555, 7] on div "Summary" at bounding box center [1364, 23] width 408 height 47
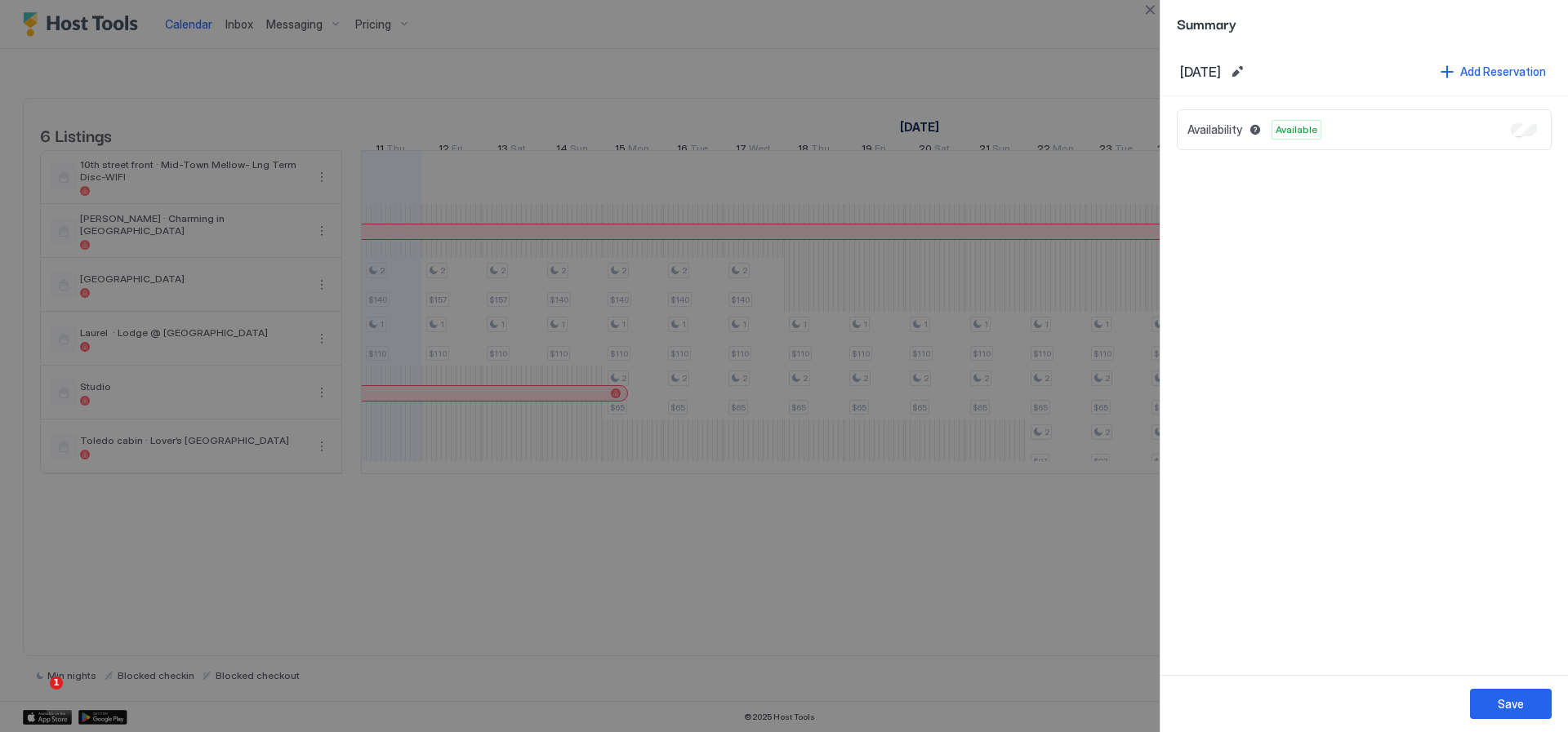
click at [1555, 8] on div "Summary" at bounding box center [1364, 23] width 408 height 47
click at [296, 90] on div at bounding box center [784, 366] width 1568 height 732
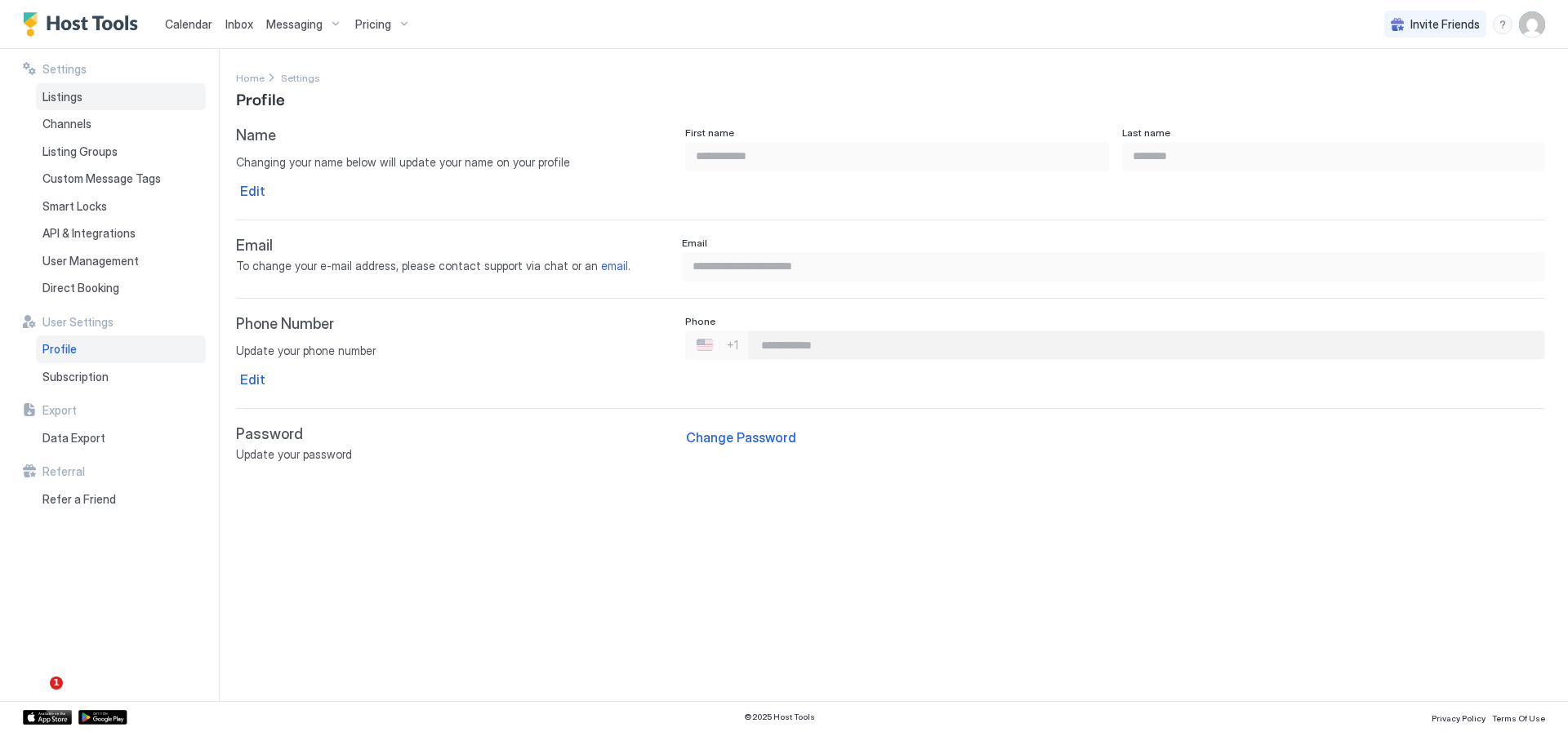
click at [70, 92] on span "Listings" at bounding box center [63, 97] width 40 height 15
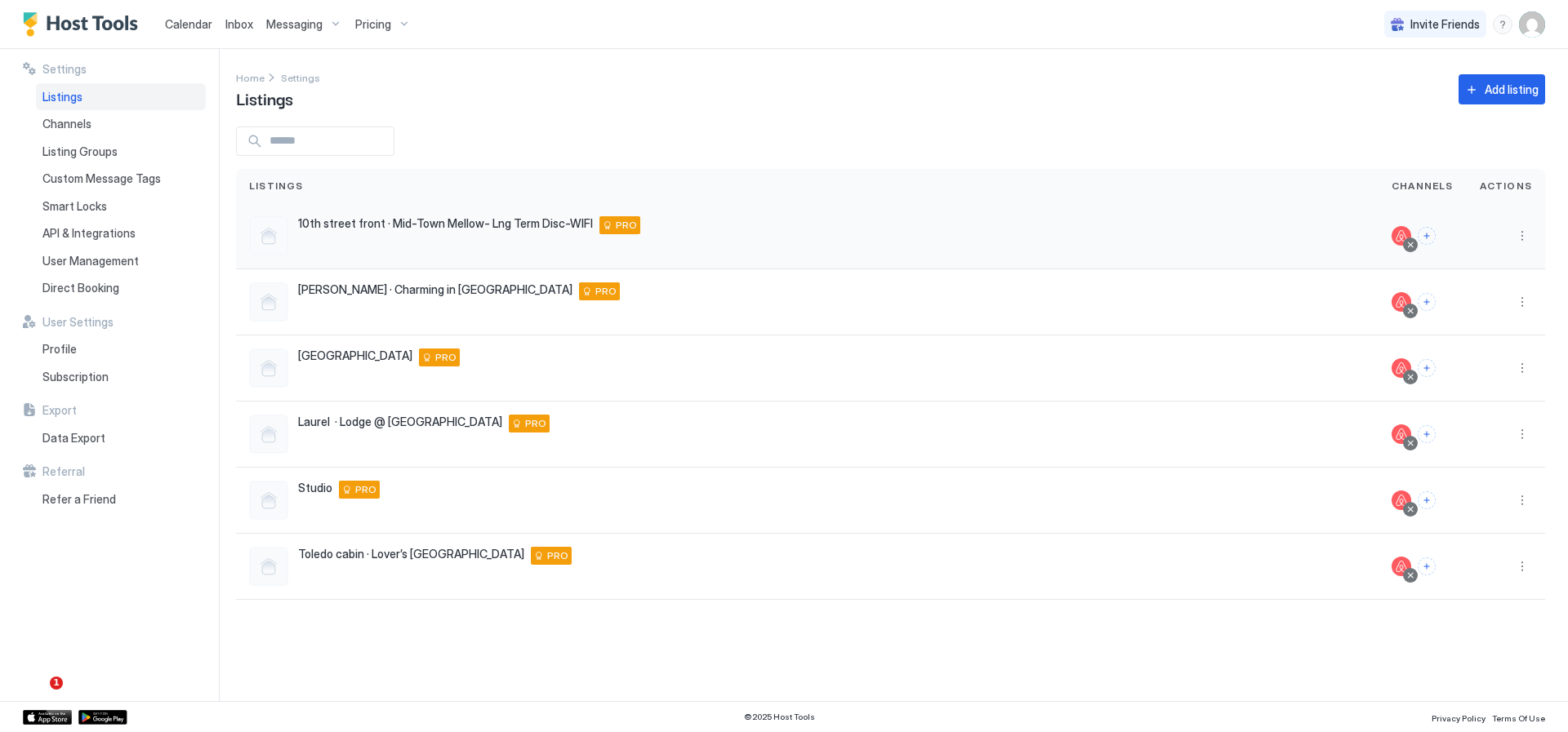
click at [422, 217] on span "10th street front · Mid-Town Mellow- Lng Term Disc-WIFI" at bounding box center [445, 224] width 295 height 15
click at [264, 236] on div at bounding box center [268, 236] width 39 height 39
click at [1406, 231] on div at bounding box center [1400, 236] width 19 height 19
click at [273, 230] on div at bounding box center [268, 236] width 39 height 39
click at [313, 226] on span "10th street front · Mid-Town Mellow- Lng Term Disc-WIFI" at bounding box center [445, 224] width 295 height 15
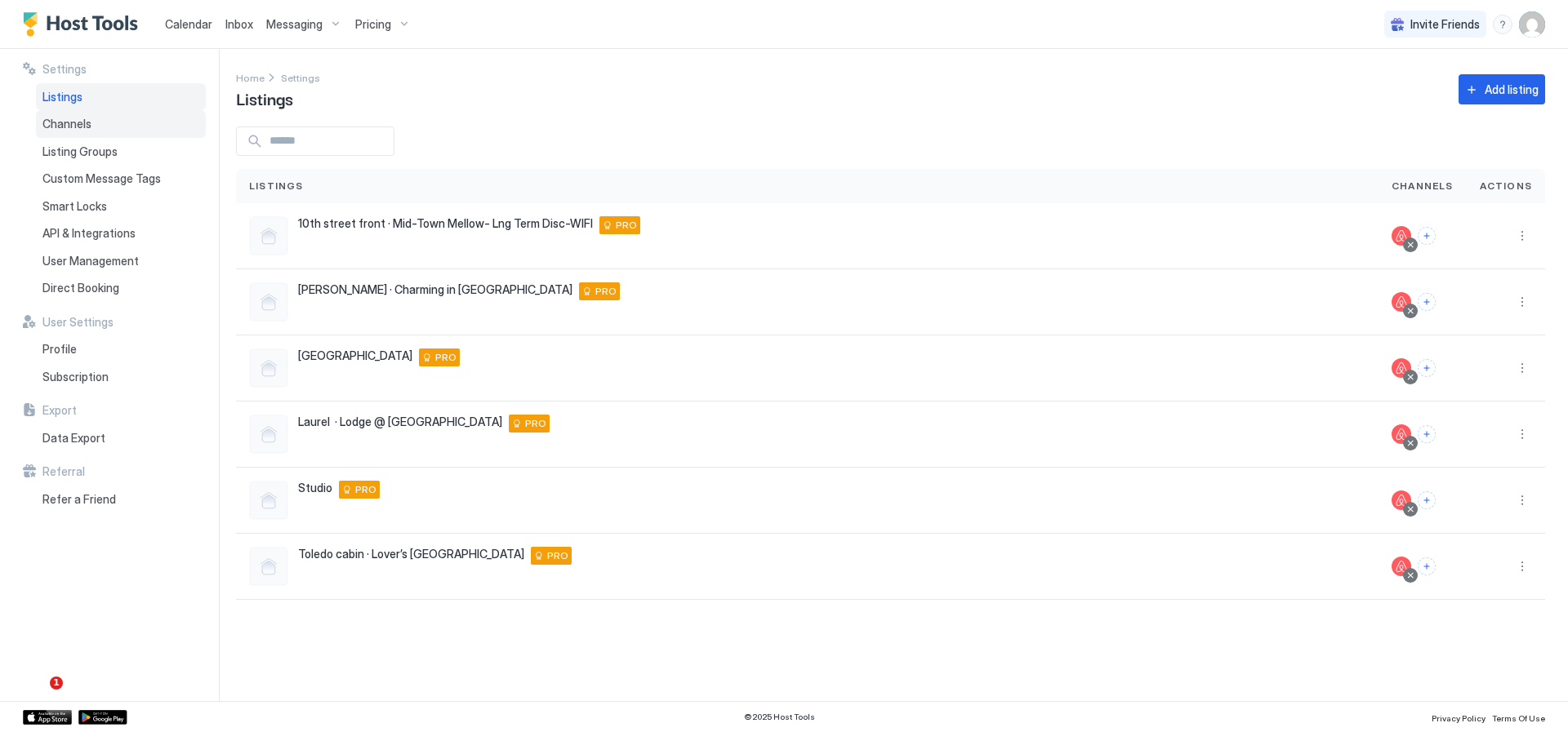
click at [75, 125] on span "Channels" at bounding box center [67, 124] width 49 height 15
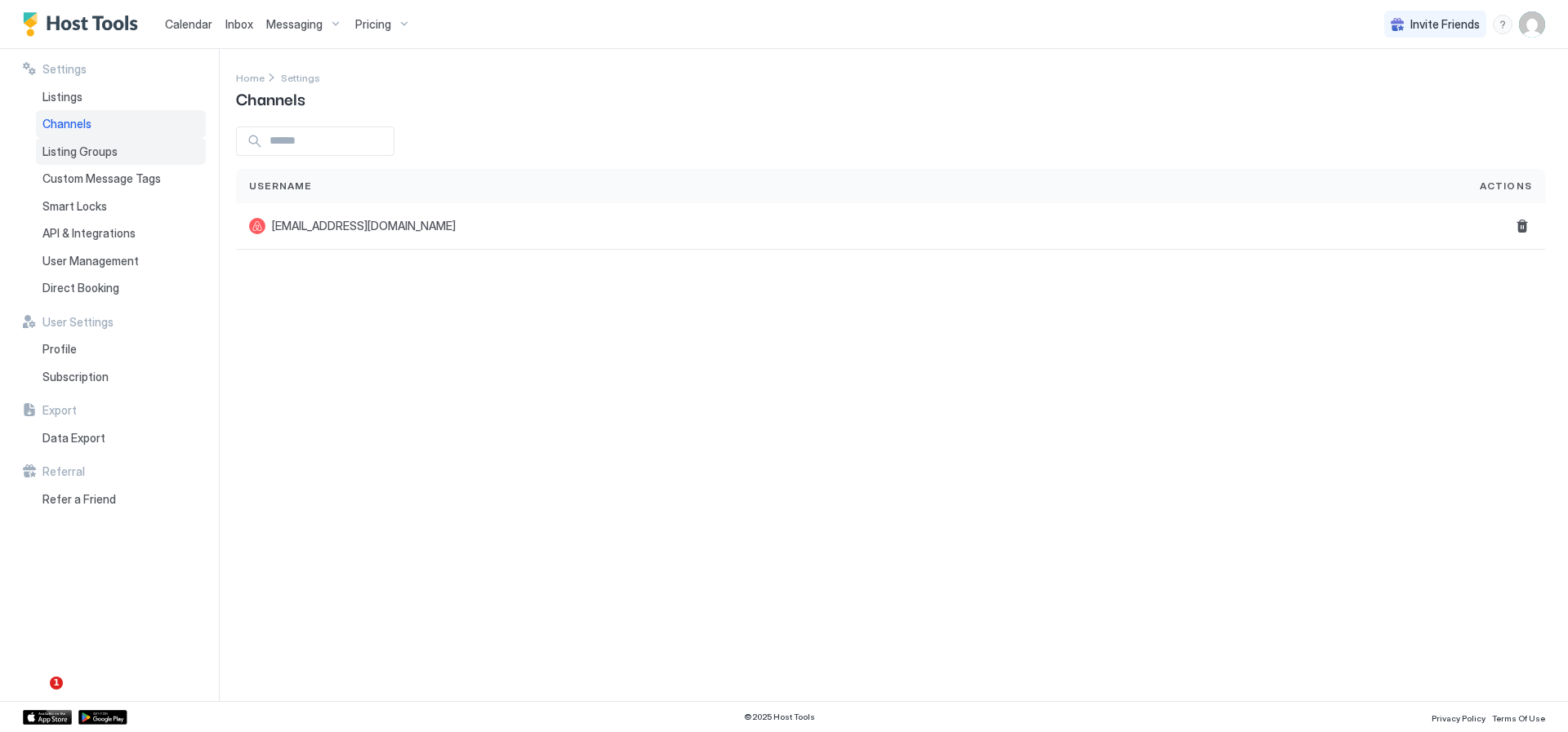
click at [78, 150] on span "Listing Groups" at bounding box center [80, 152] width 75 height 15
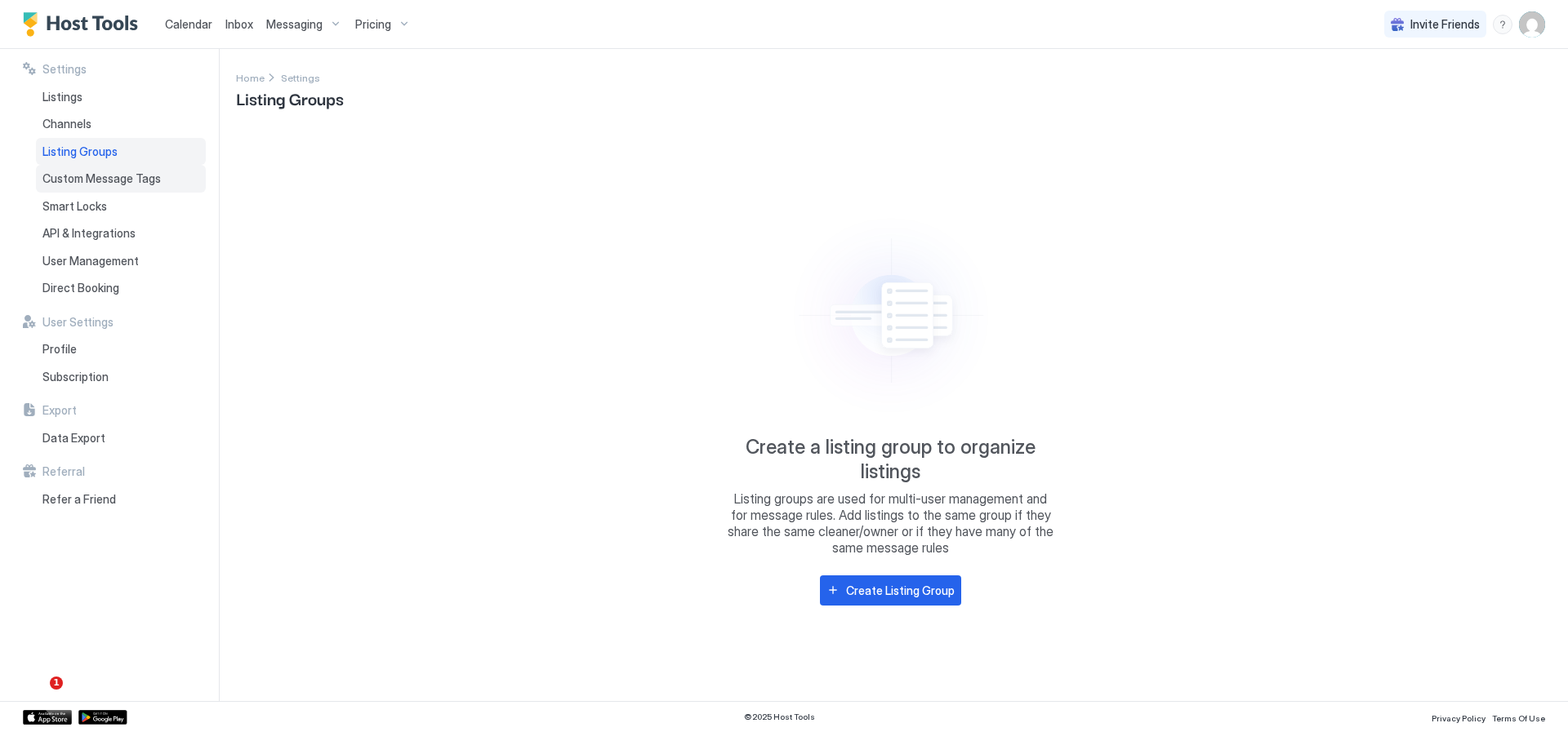
click at [80, 171] on span "Custom Message Tags" at bounding box center [101, 179] width 118 height 15
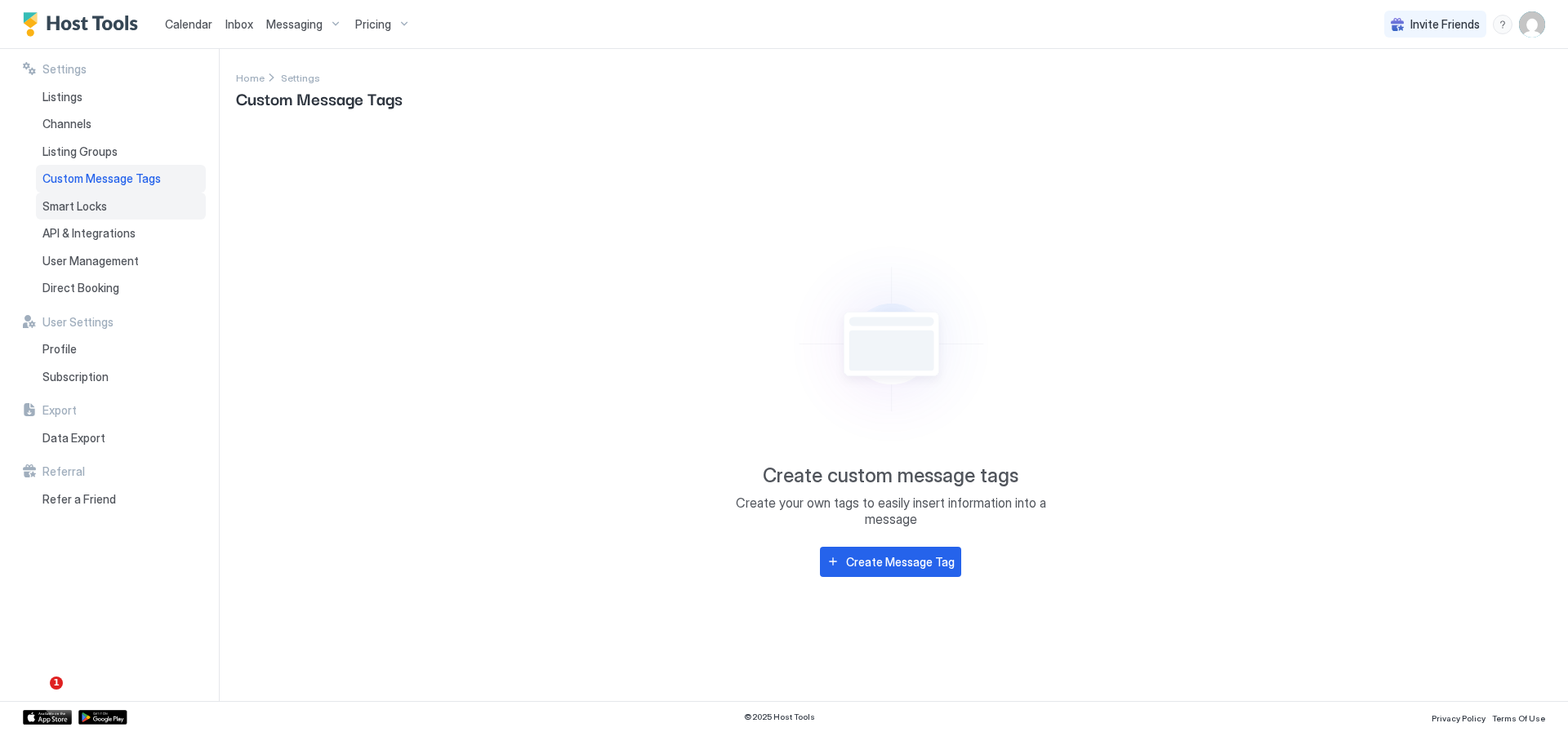
click at [82, 205] on span "Smart Locks" at bounding box center [75, 207] width 65 height 15
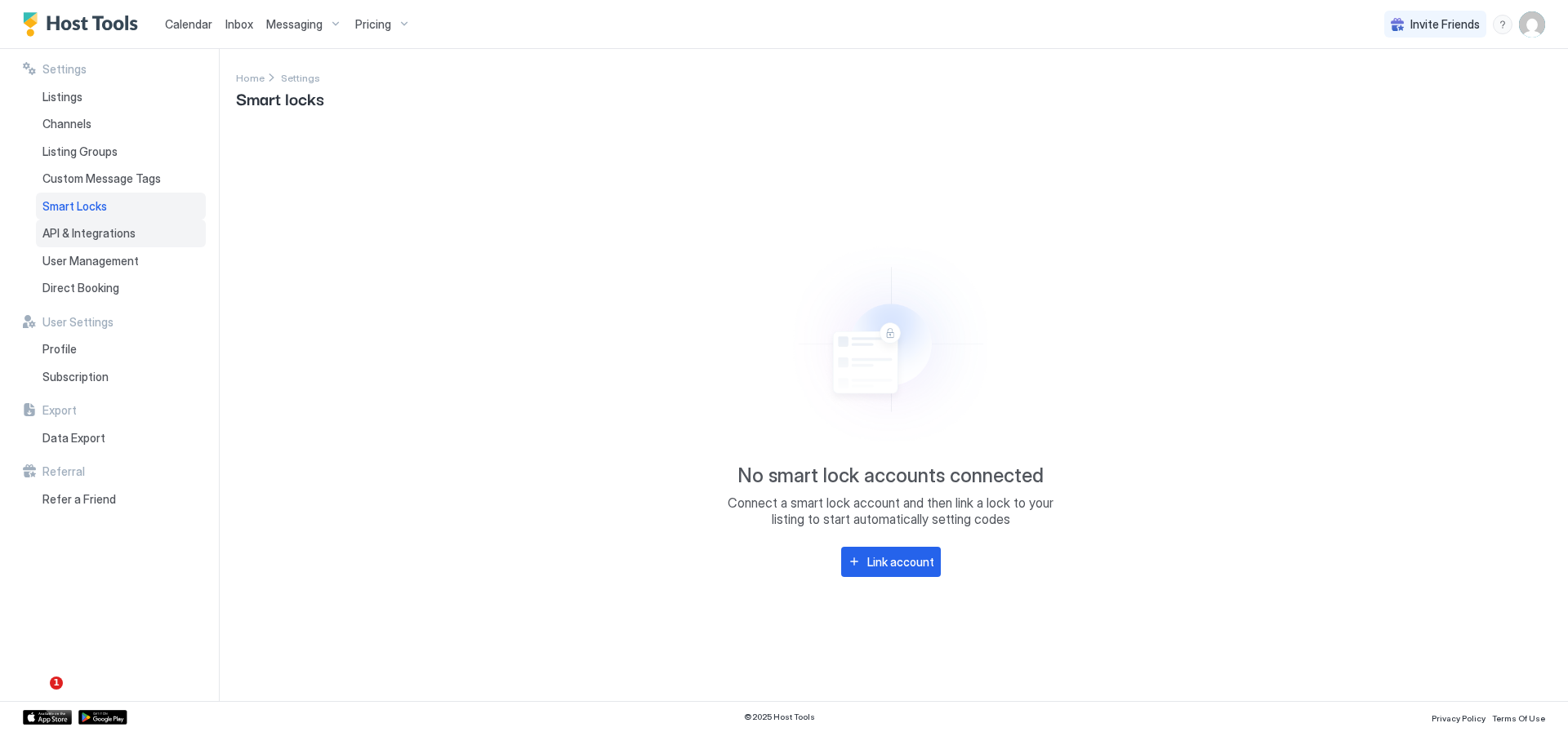
click at [93, 226] on div "API & Integrations" at bounding box center [121, 233] width 170 height 28
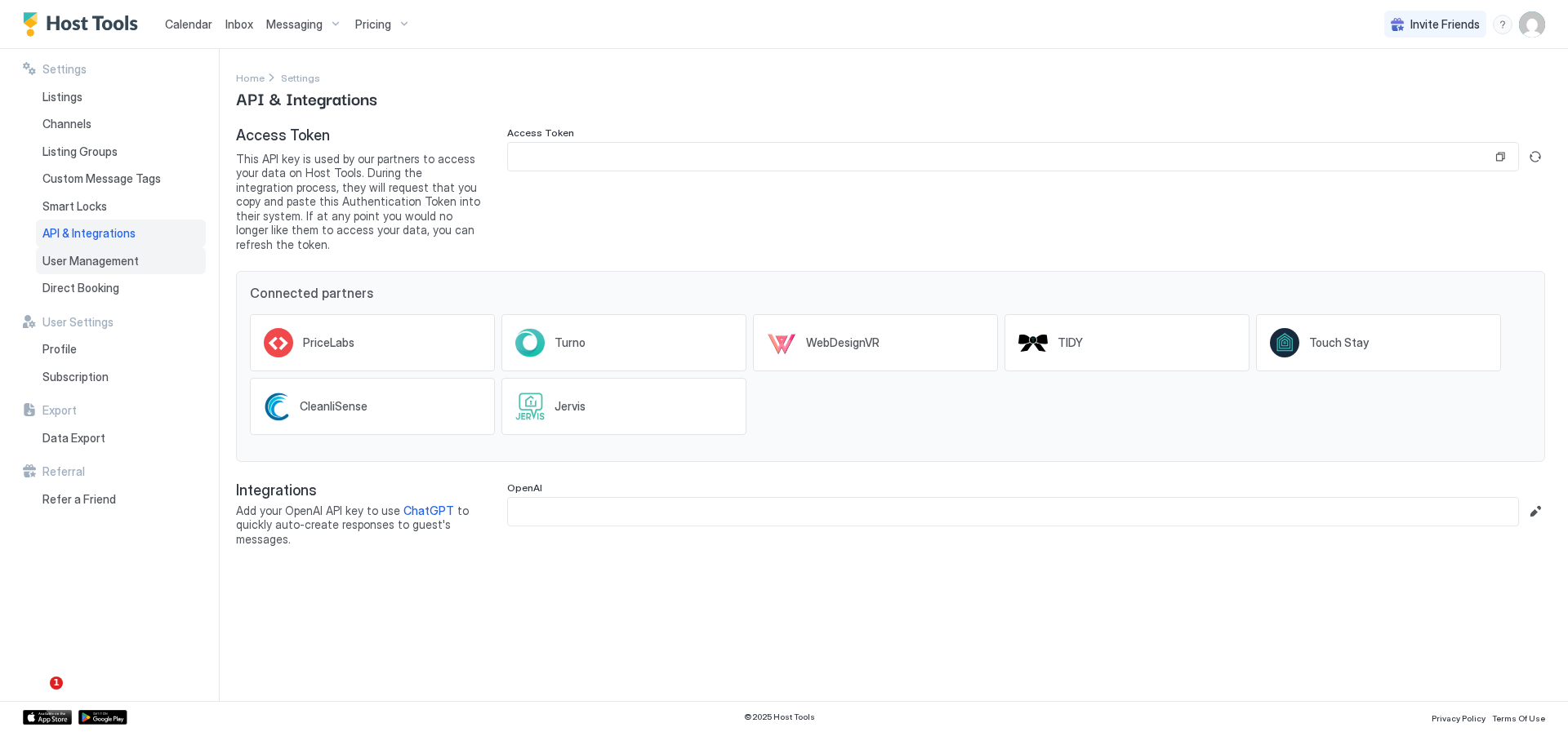
click at [98, 254] on span "User Management" at bounding box center [91, 262] width 96 height 15
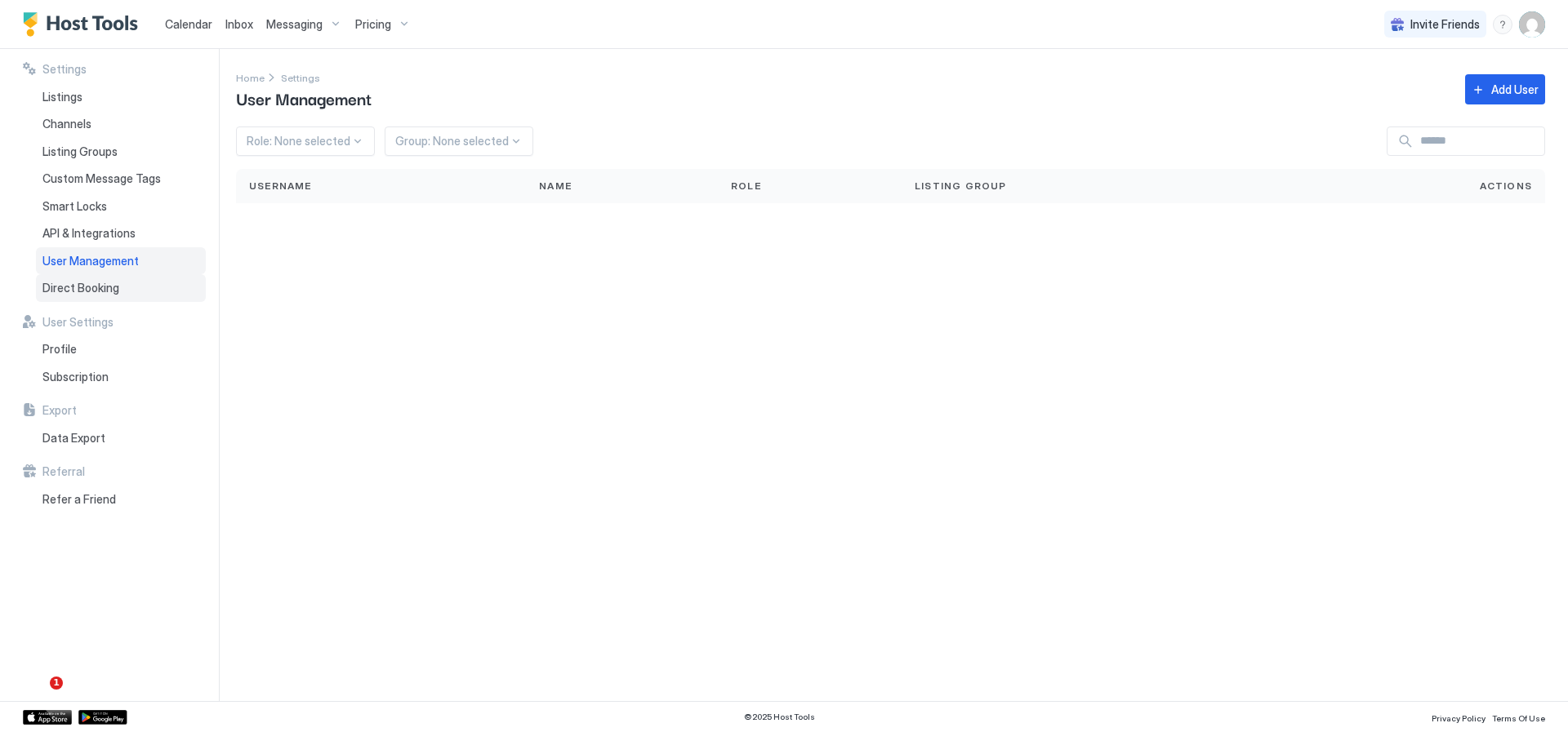
click at [101, 278] on div "Direct Booking" at bounding box center [121, 288] width 170 height 28
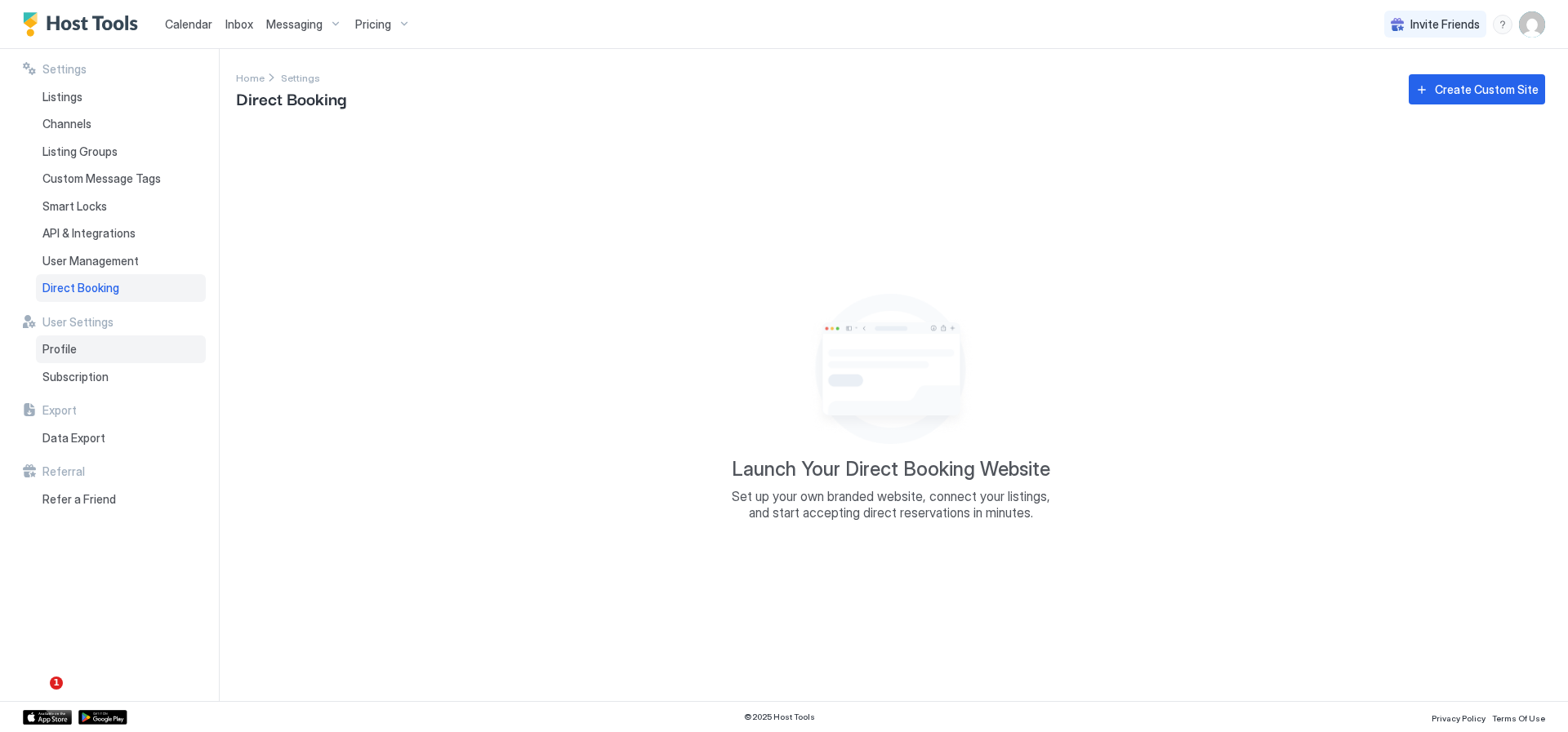
click at [51, 348] on span "Profile" at bounding box center [60, 350] width 34 height 15
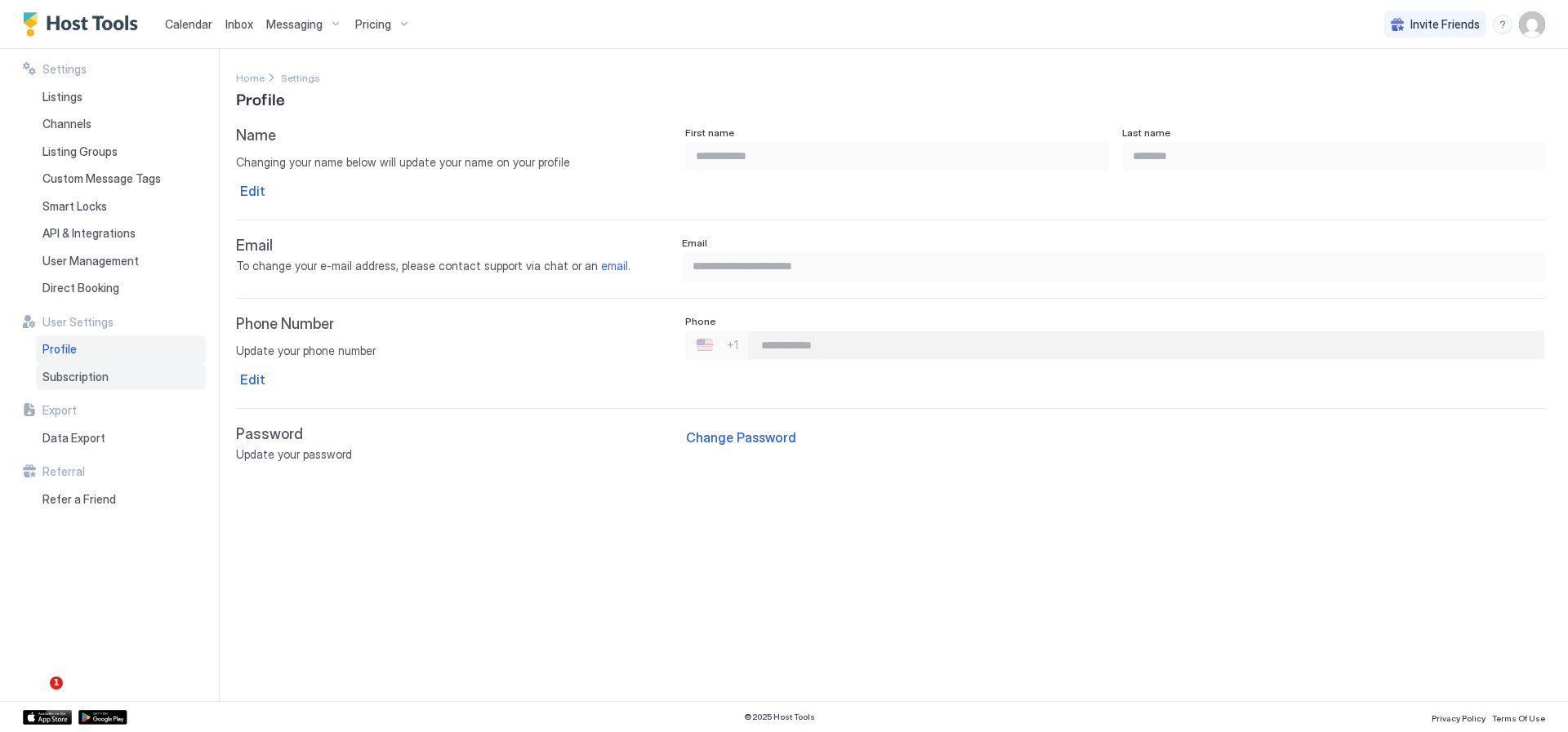
click at [57, 378] on span "Subscription" at bounding box center [75, 377] width 66 height 15
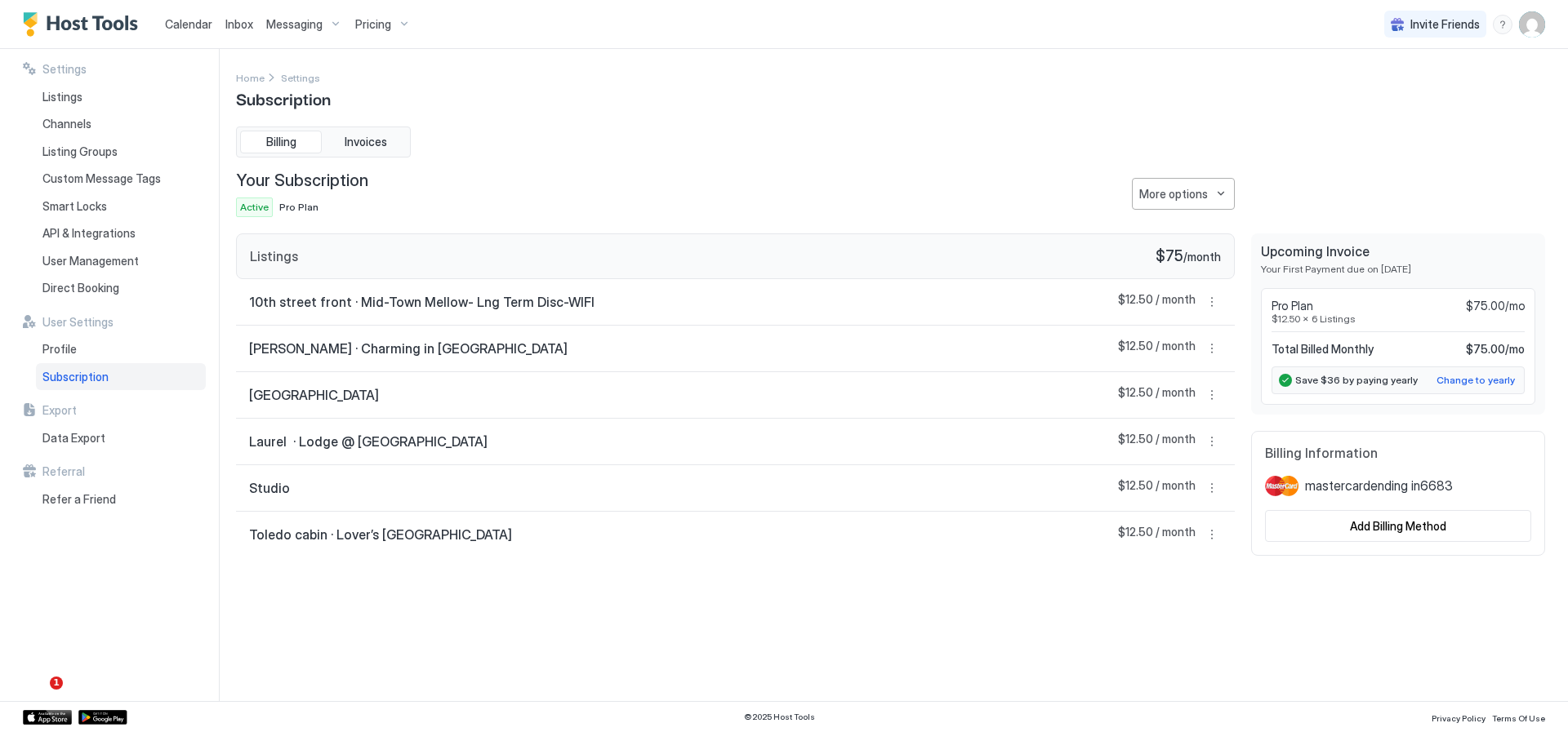
click at [273, 304] on span "10th street front · Mid-Town Mellow- Lng Term Disc-WIFI" at bounding box center [422, 302] width 345 height 16
click at [345, 135] on span "Invoices" at bounding box center [366, 143] width 43 height 15
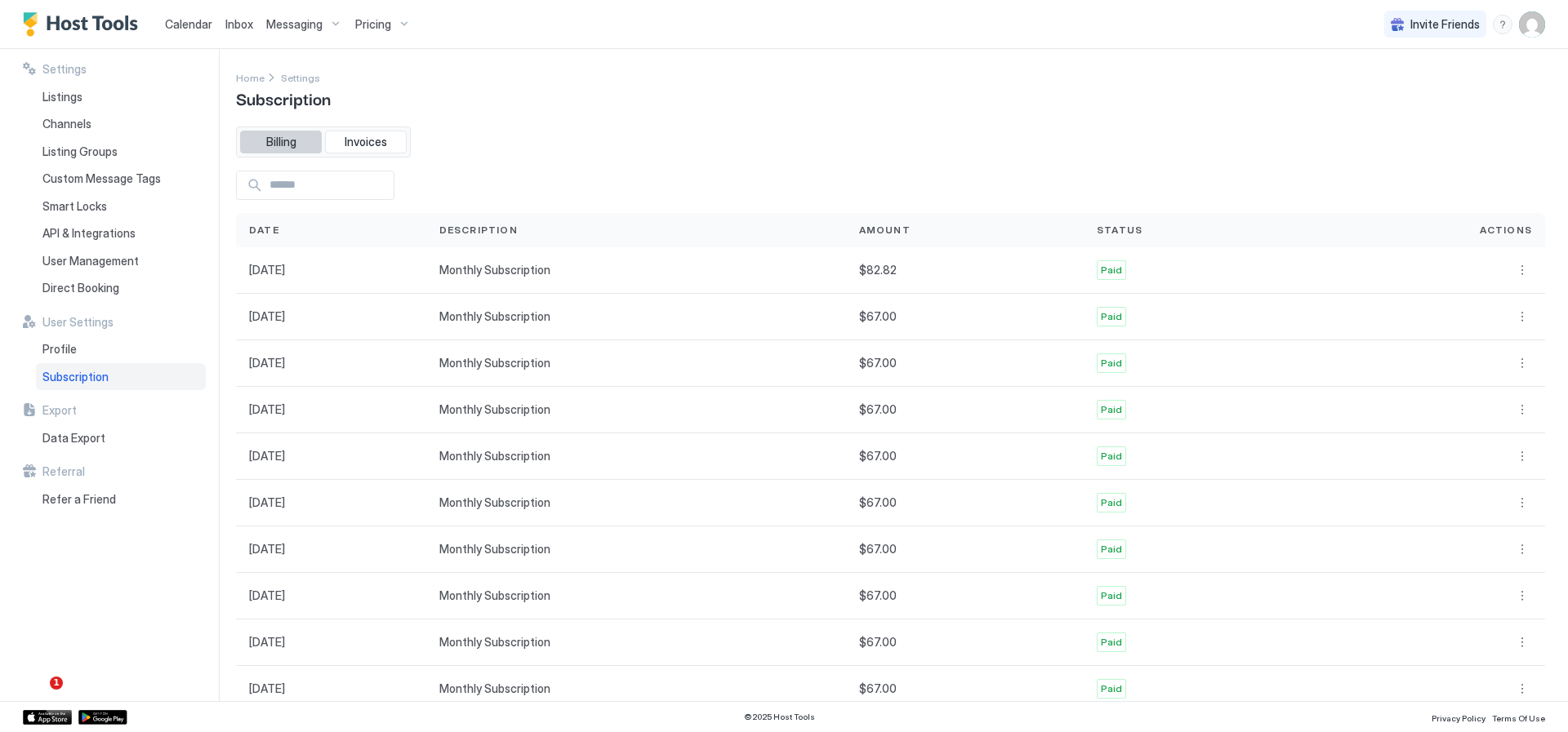
click at [288, 132] on button "Billing" at bounding box center [280, 142] width 81 height 23
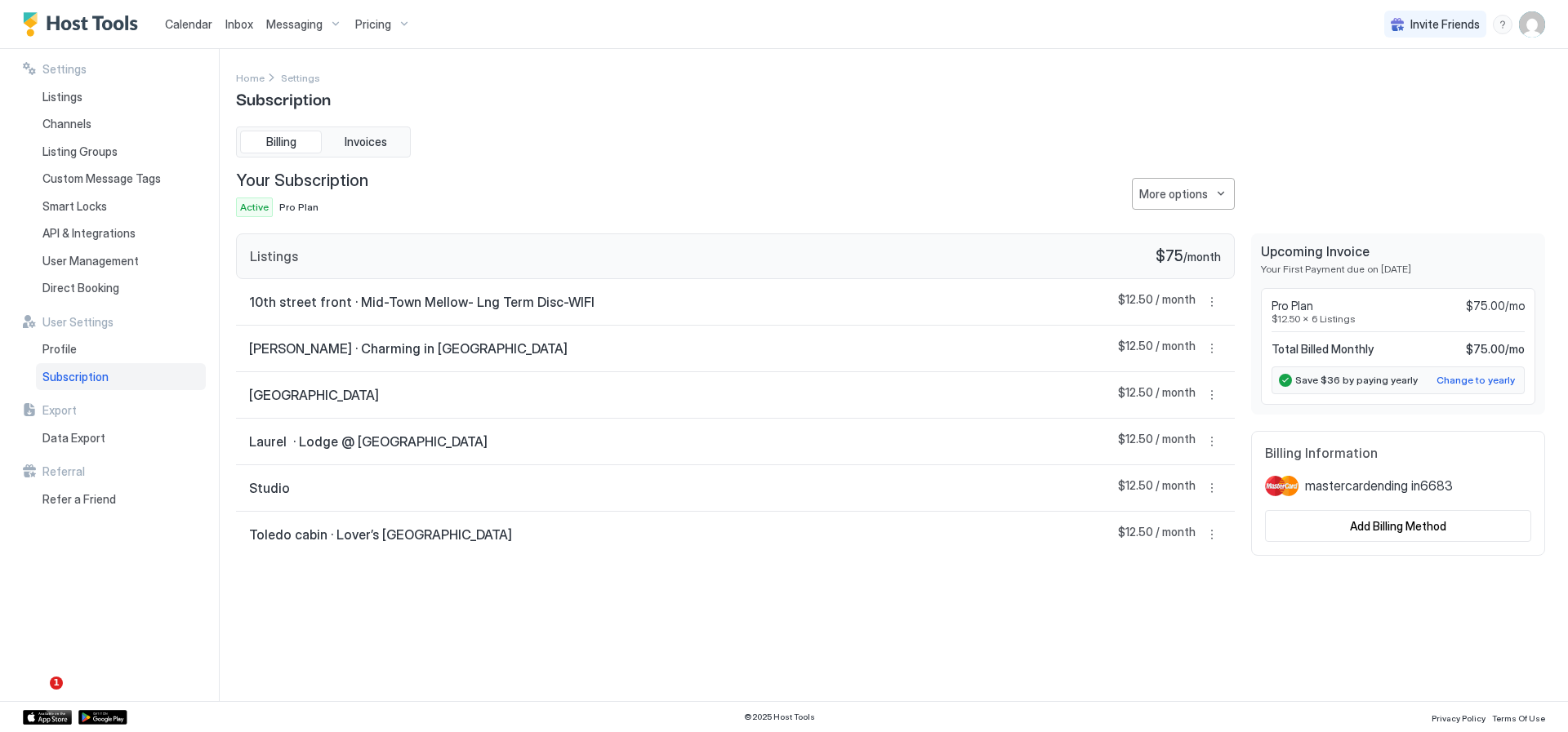
click at [190, 21] on span "Calendar" at bounding box center [189, 23] width 47 height 14
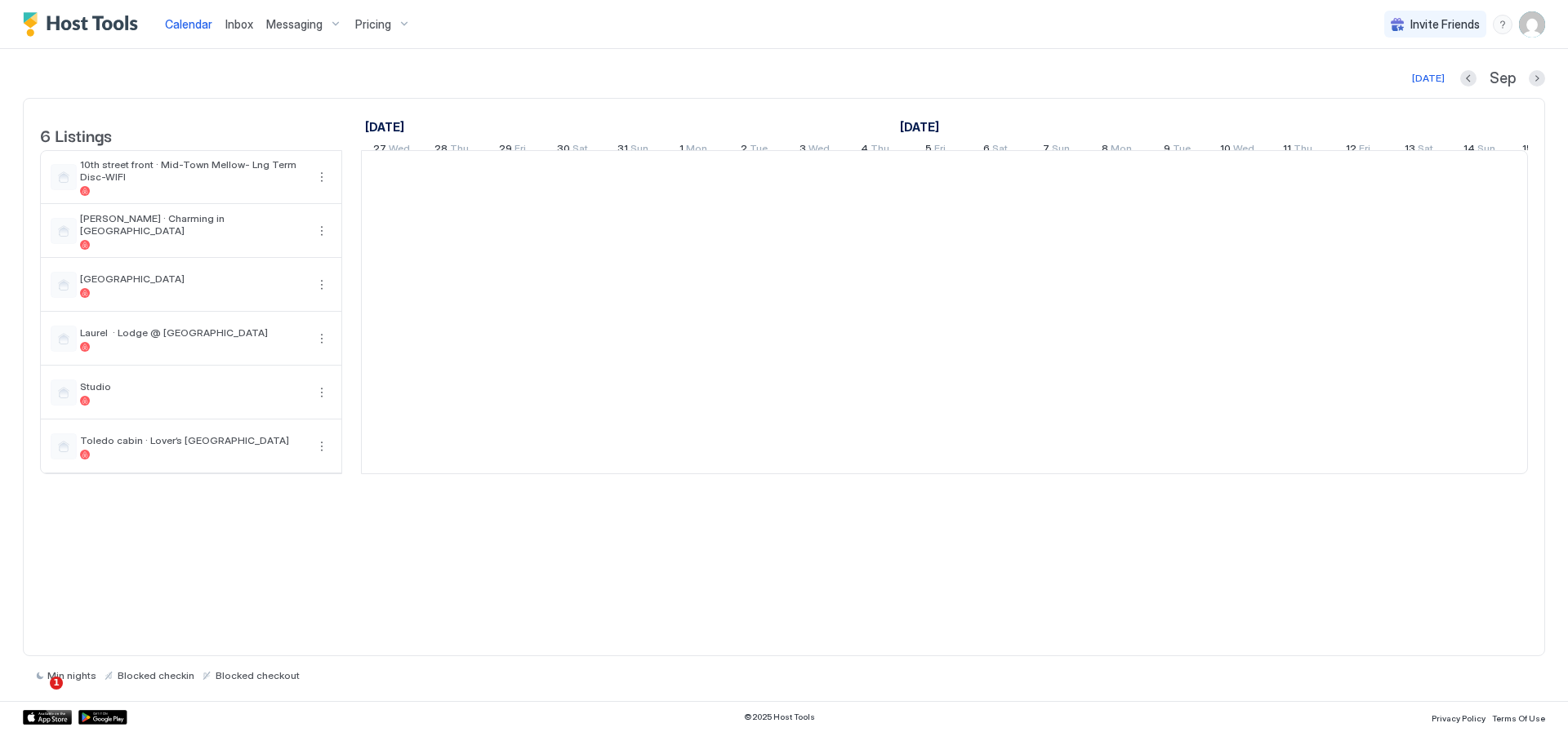
scroll to position [0, 907]
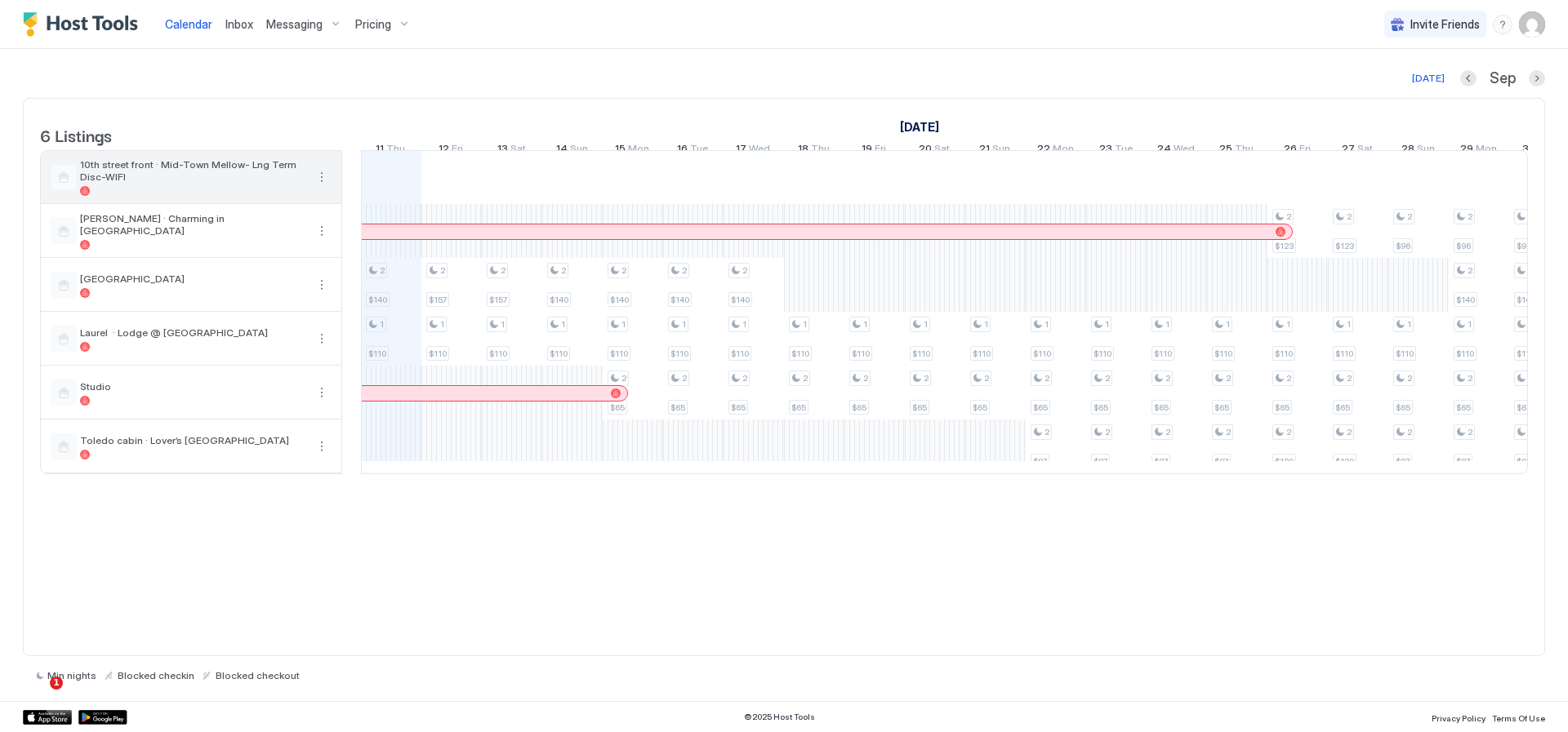
click at [59, 186] on div at bounding box center [63, 177] width 26 height 26
click at [319, 184] on button "More options" at bounding box center [321, 177] width 19 height 19
click at [280, 235] on span "Pricing" at bounding box center [273, 239] width 33 height 13
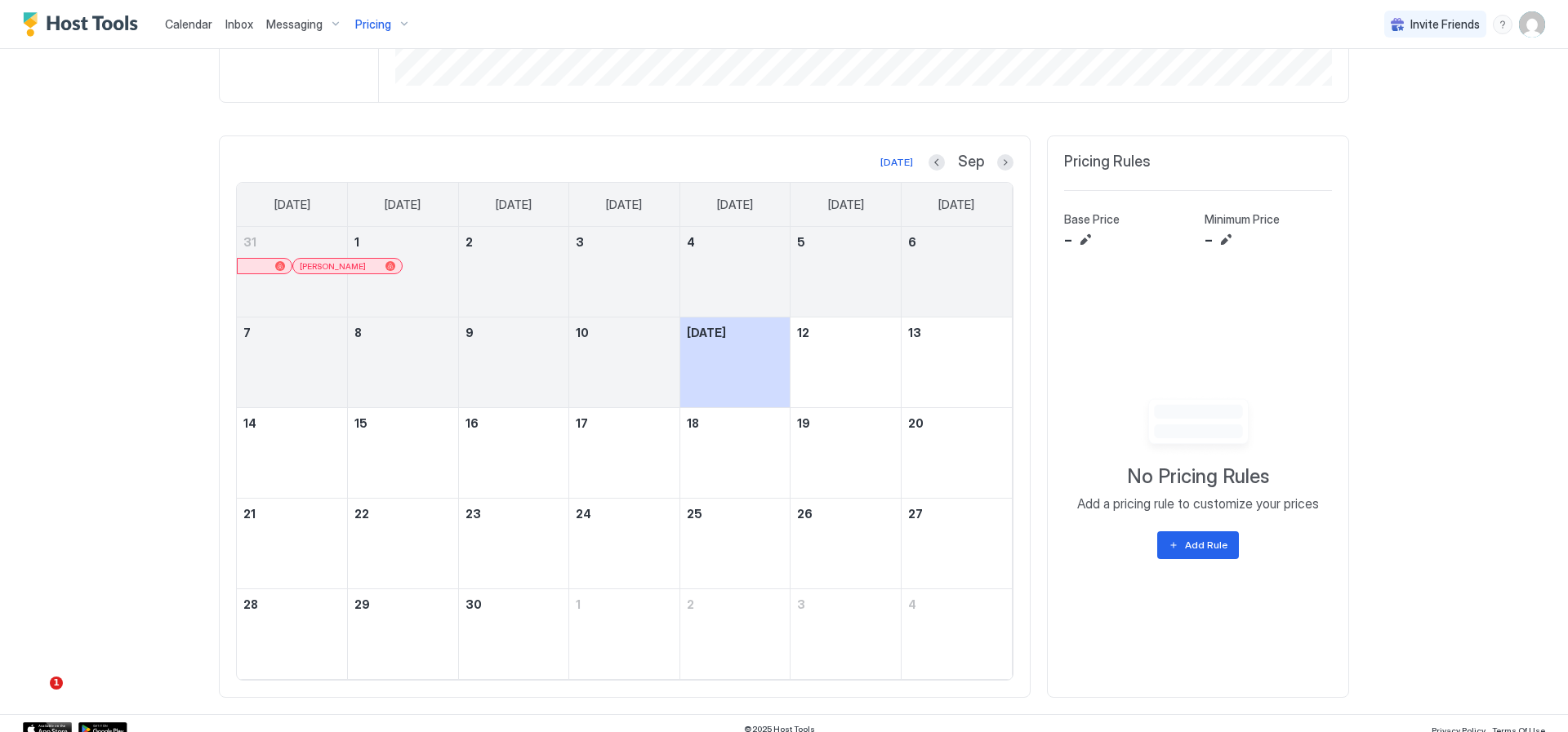
scroll to position [477, 0]
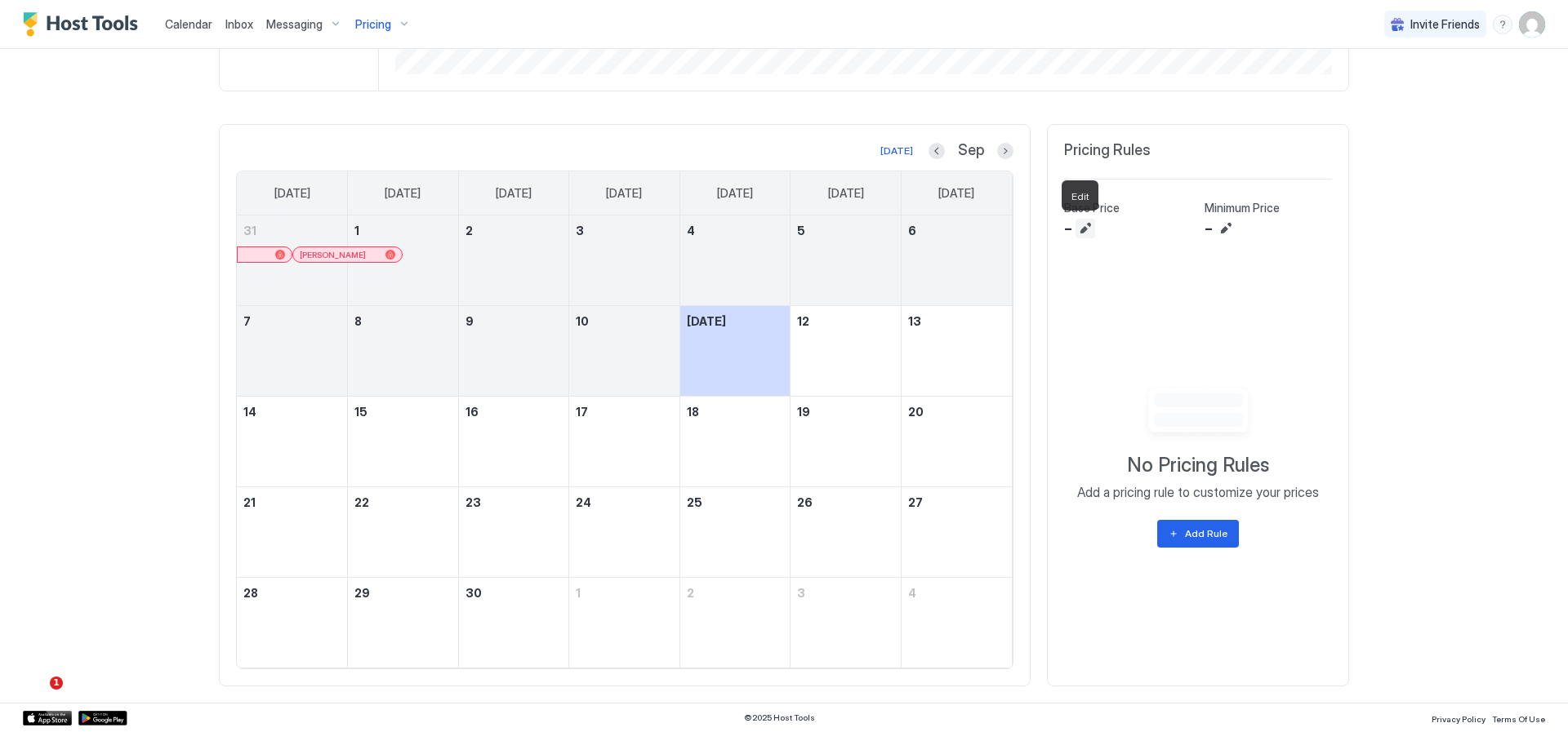
click at [1081, 221] on button "Edit" at bounding box center [1084, 228] width 19 height 19
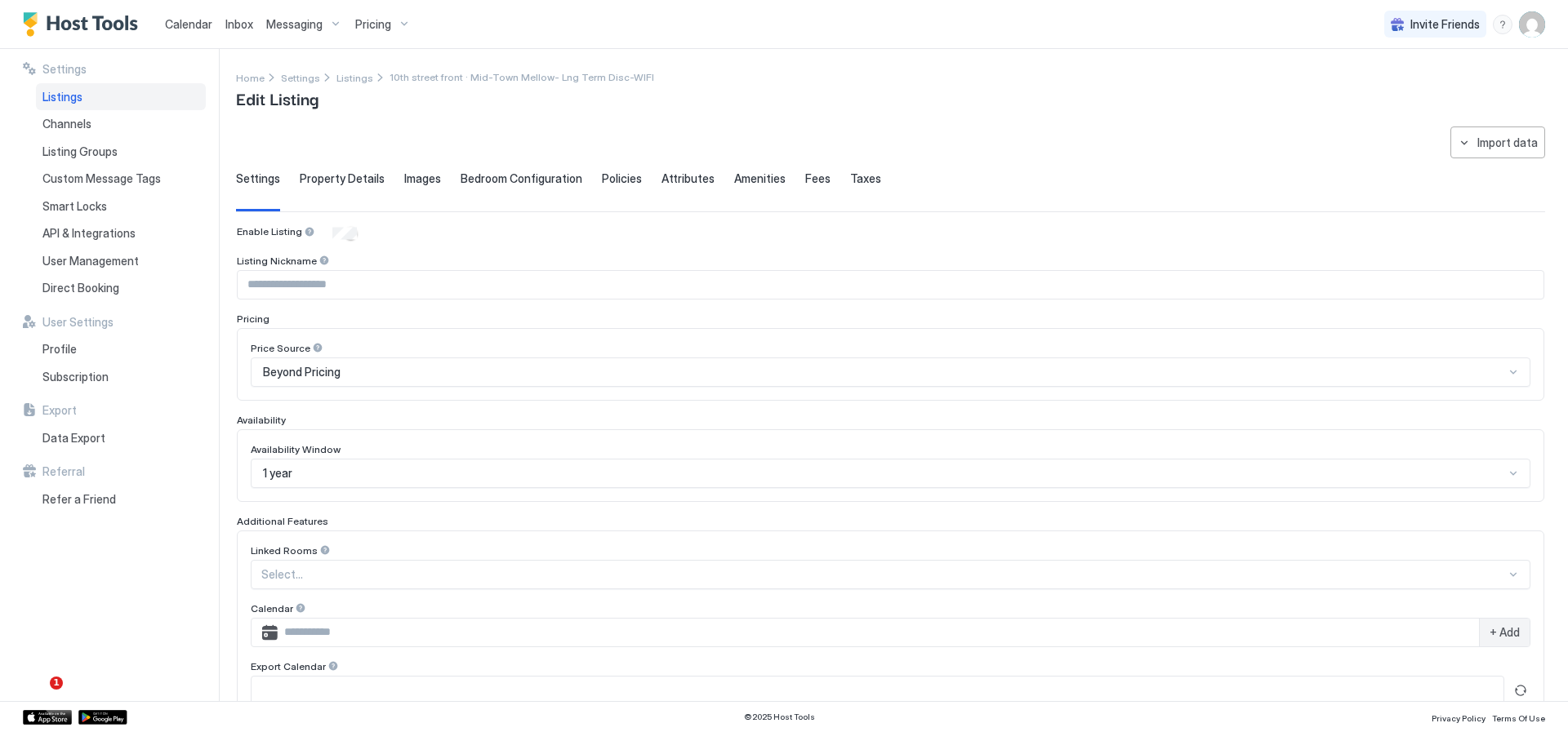
click at [47, 19] on img "Host Tools Logo" at bounding box center [84, 24] width 122 height 24
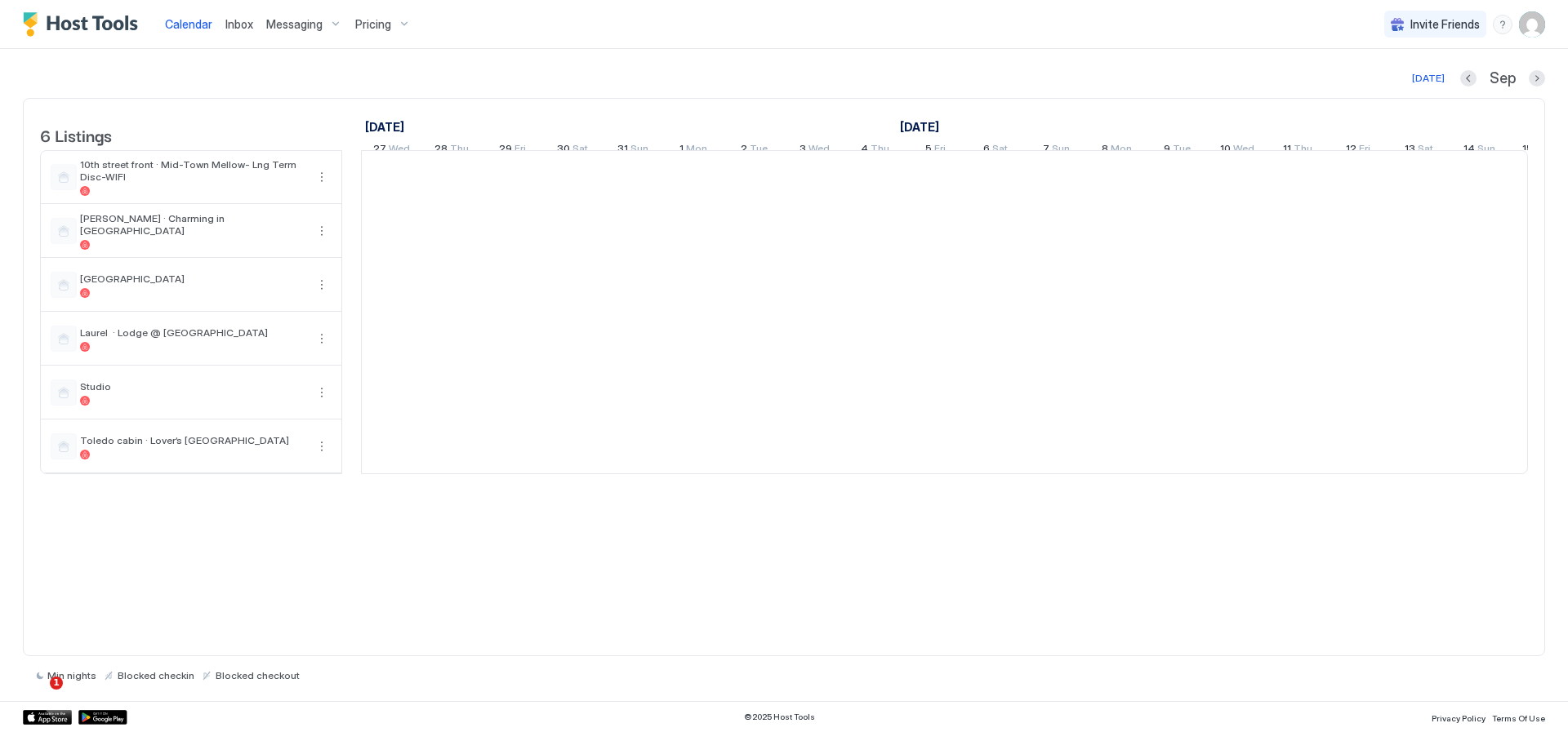
scroll to position [0, 907]
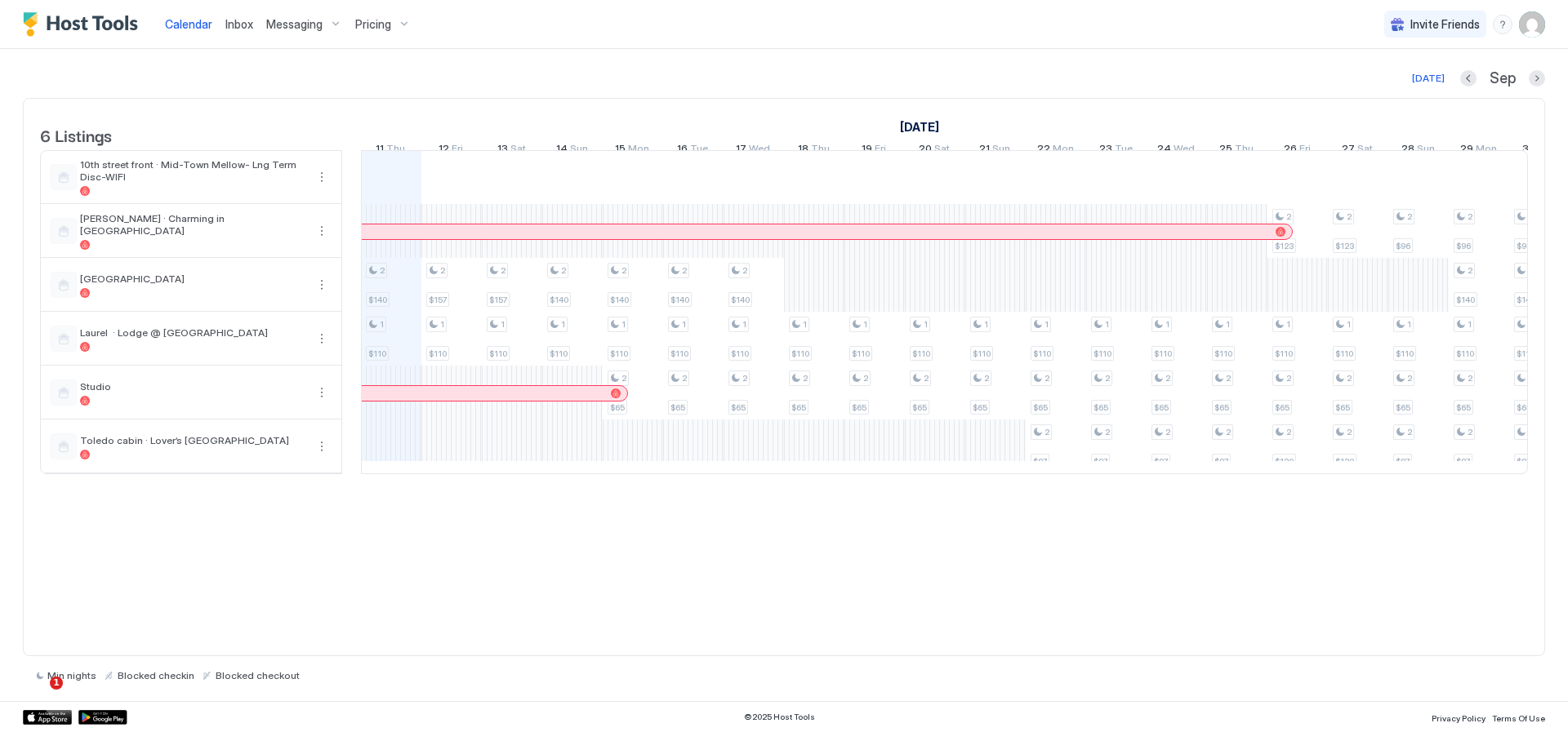
click at [59, 25] on img "Host Tools Logo" at bounding box center [84, 24] width 122 height 24
